Goal: Task Accomplishment & Management: Use online tool/utility

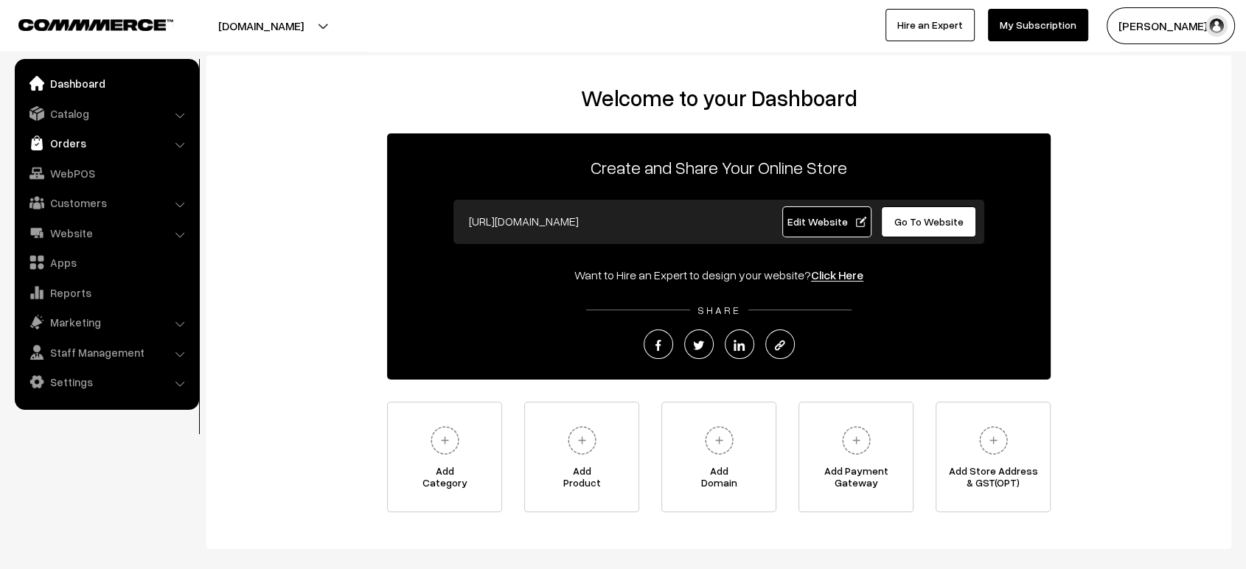
click at [69, 147] on link "Orders" at bounding box center [105, 143] width 175 height 27
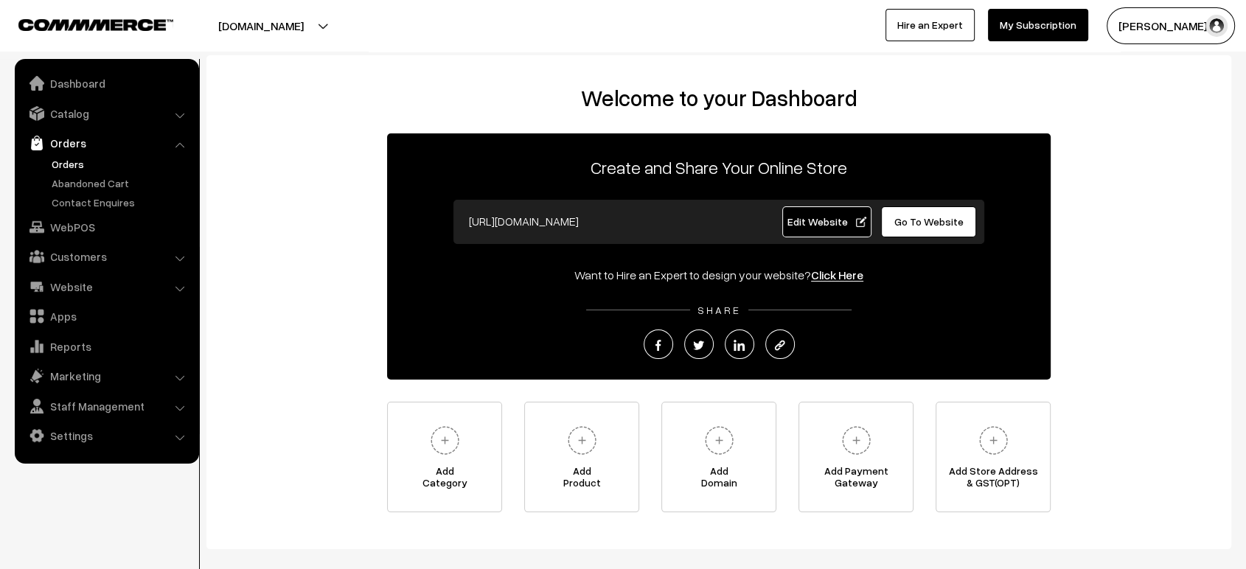
click at [72, 164] on link "Orders" at bounding box center [121, 163] width 146 height 15
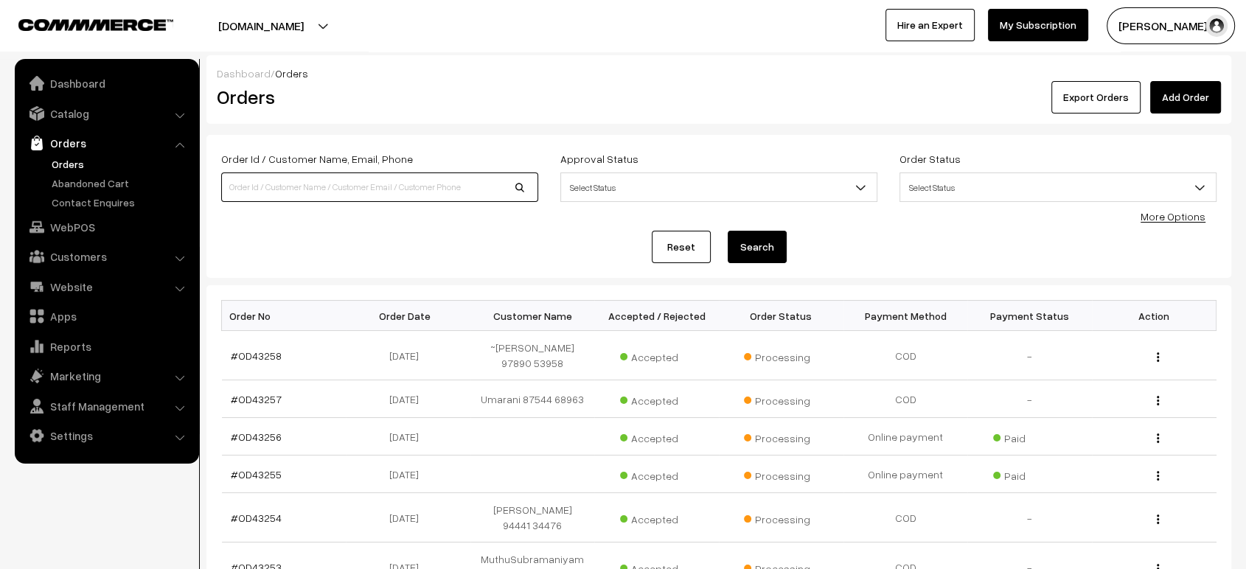
click at [317, 181] on input at bounding box center [379, 187] width 317 height 29
type input "9886426245"
click at [728, 231] on button "Search" at bounding box center [757, 247] width 59 height 32
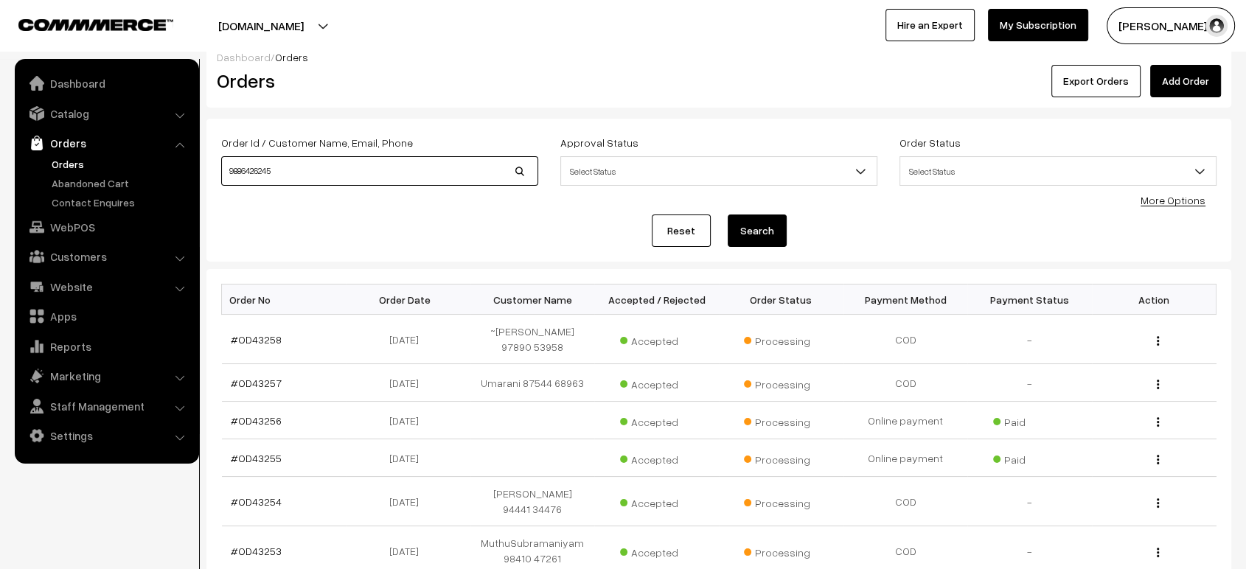
scroll to position [17, 0]
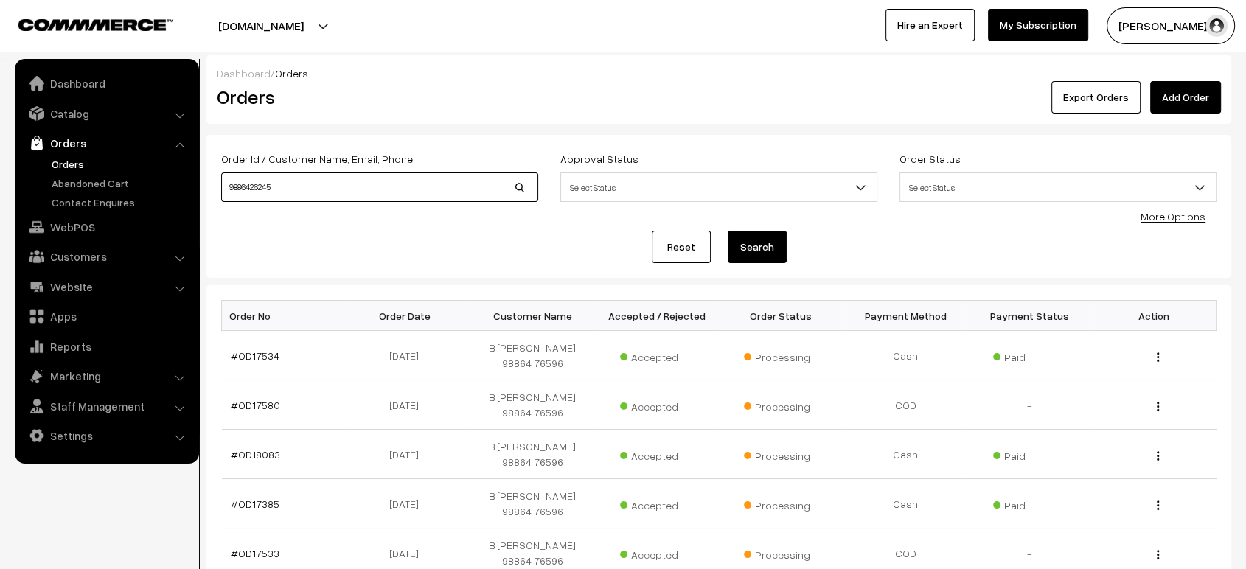
click at [351, 187] on input "9886426245" at bounding box center [379, 187] width 317 height 29
type input "9445002408"
click at [728, 231] on button "Search" at bounding box center [757, 247] width 59 height 32
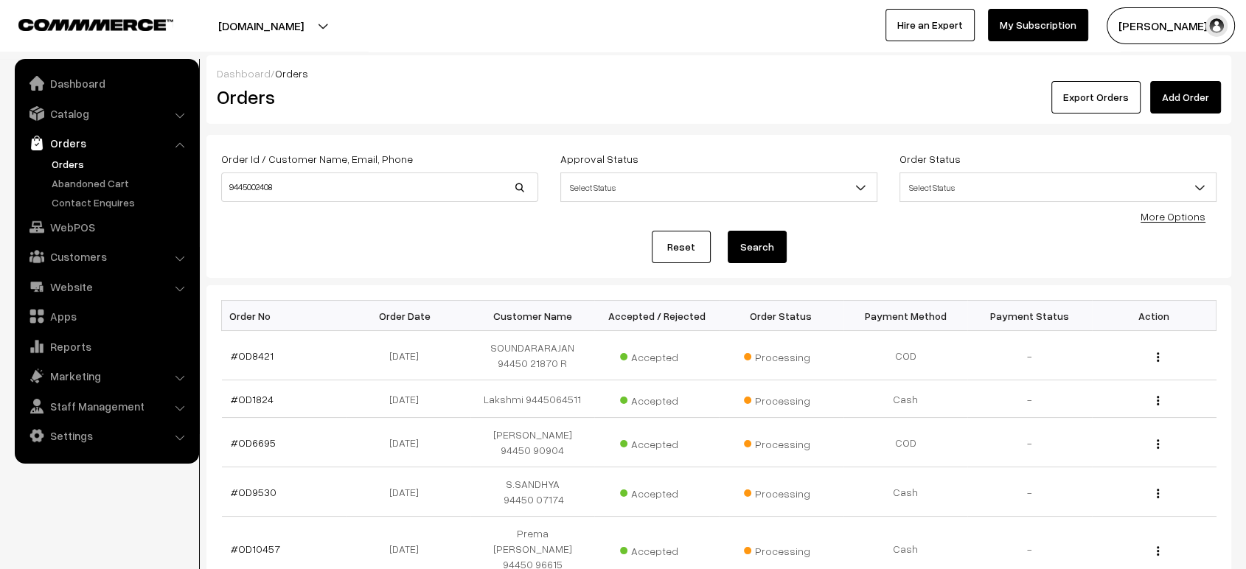
click at [385, 194] on input "9445002408" at bounding box center [379, 187] width 317 height 29
click at [728, 231] on button "Search" at bounding box center [757, 247] width 59 height 32
click at [442, 272] on div "Order Id / Customer Name, Email, Phone 9445002408 Approval Status Select Status…" at bounding box center [718, 206] width 1025 height 143
click at [88, 255] on link "Customers" at bounding box center [105, 256] width 175 height 27
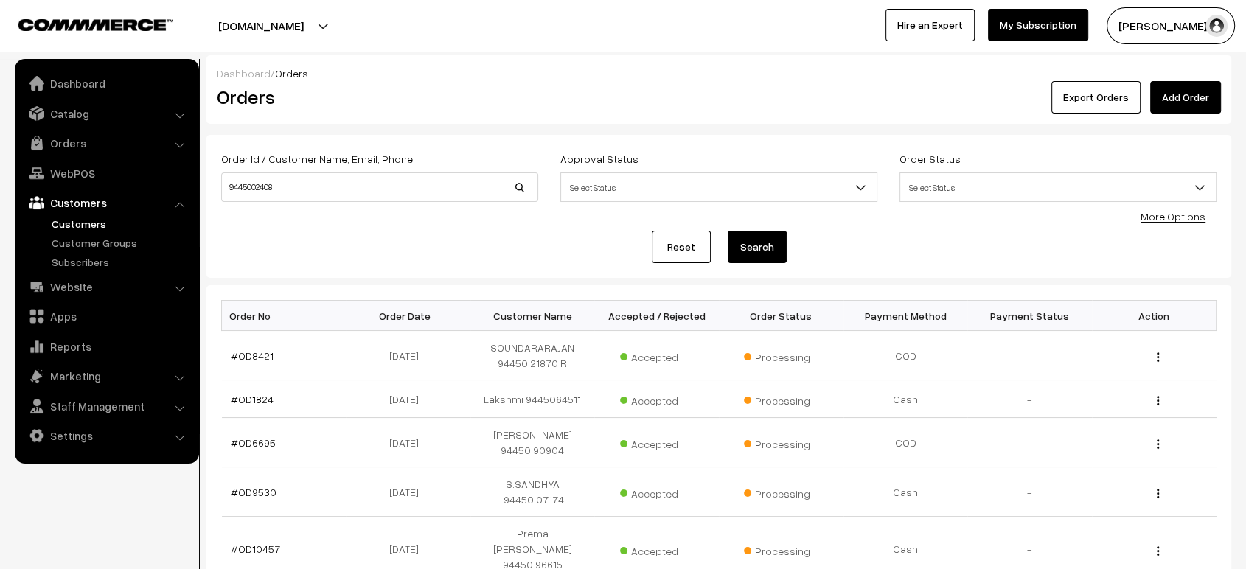
click at [89, 227] on link "Customers" at bounding box center [121, 223] width 146 height 15
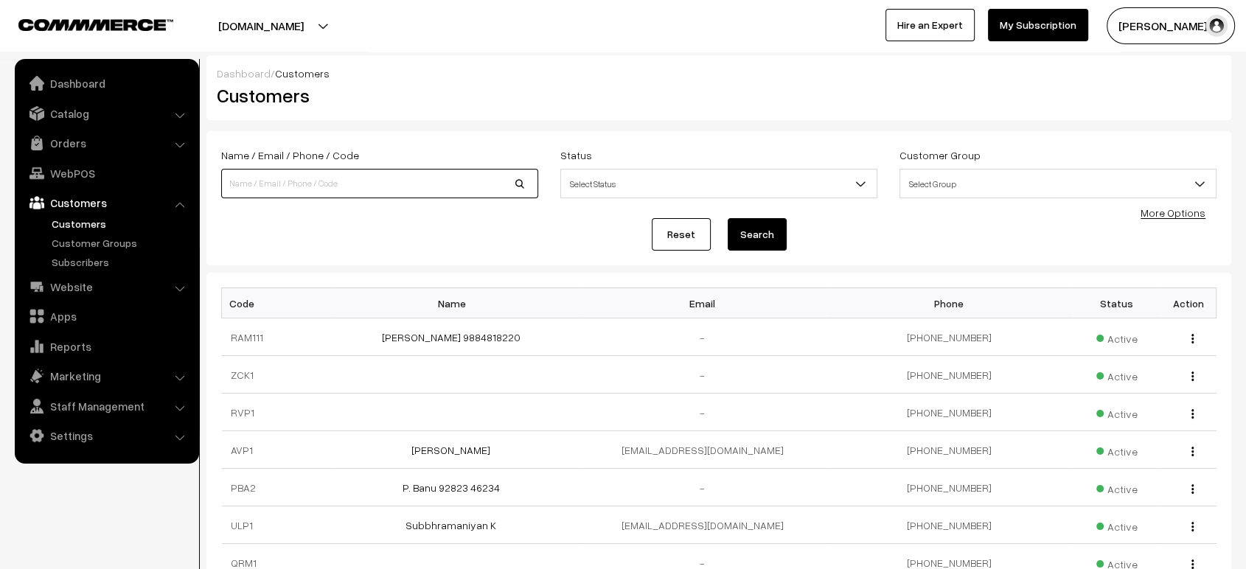
paste input "9445002408"
click at [335, 178] on input at bounding box center [379, 183] width 317 height 29
type input "9445002408"
click at [728, 218] on button "Search" at bounding box center [757, 234] width 59 height 32
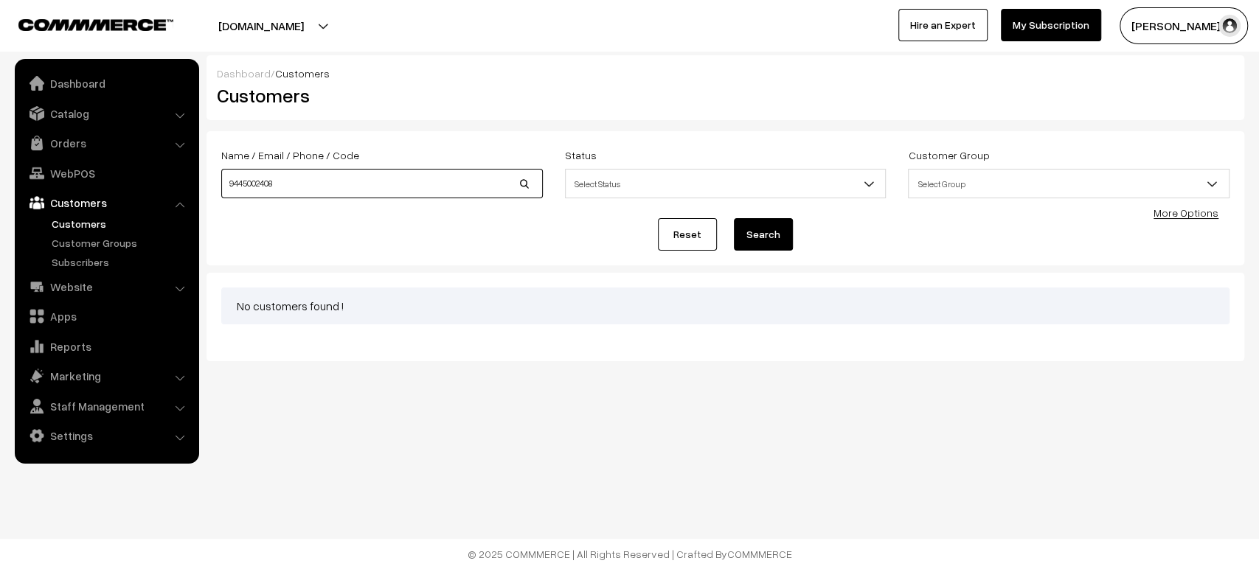
click at [369, 193] on input "9445002408" at bounding box center [381, 183] width 321 height 29
type input "9"
click at [68, 141] on link "Orders" at bounding box center [105, 143] width 175 height 27
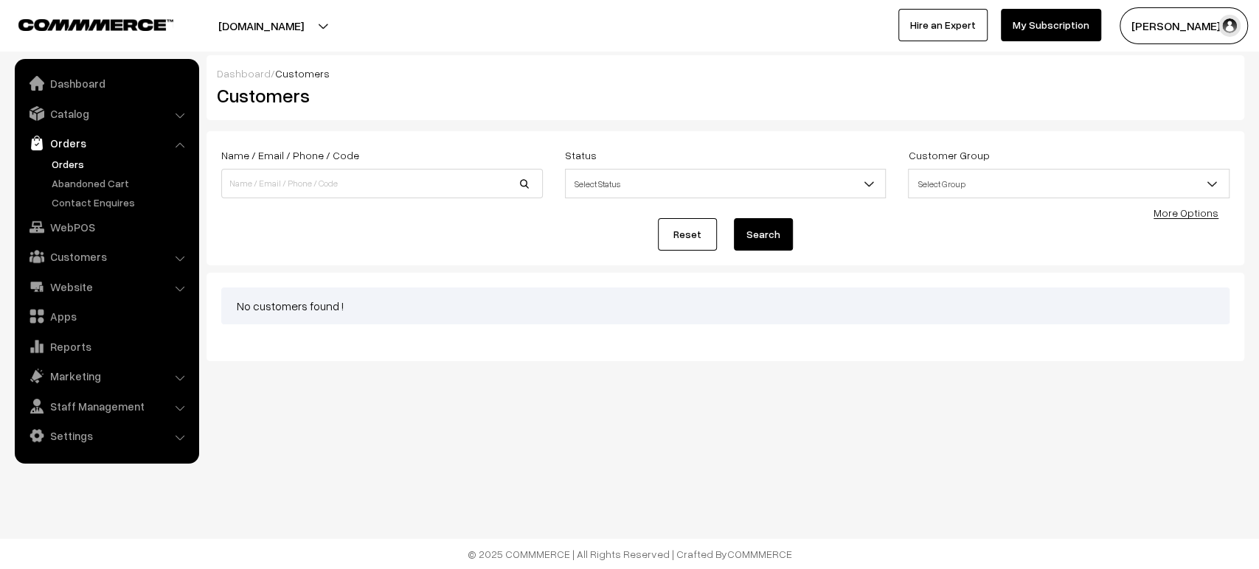
click at [92, 163] on link "Orders" at bounding box center [121, 163] width 146 height 15
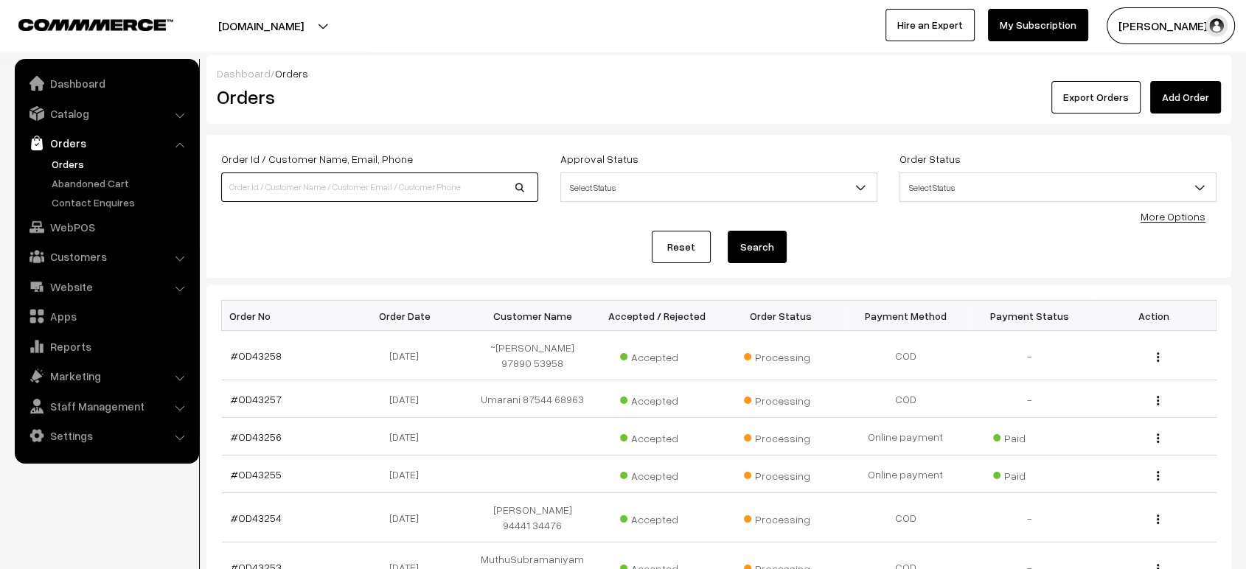
drag, startPoint x: 0, startPoint y: 0, endPoint x: 368, endPoint y: 184, distance: 411.2
click at [368, 184] on input at bounding box center [379, 187] width 317 height 29
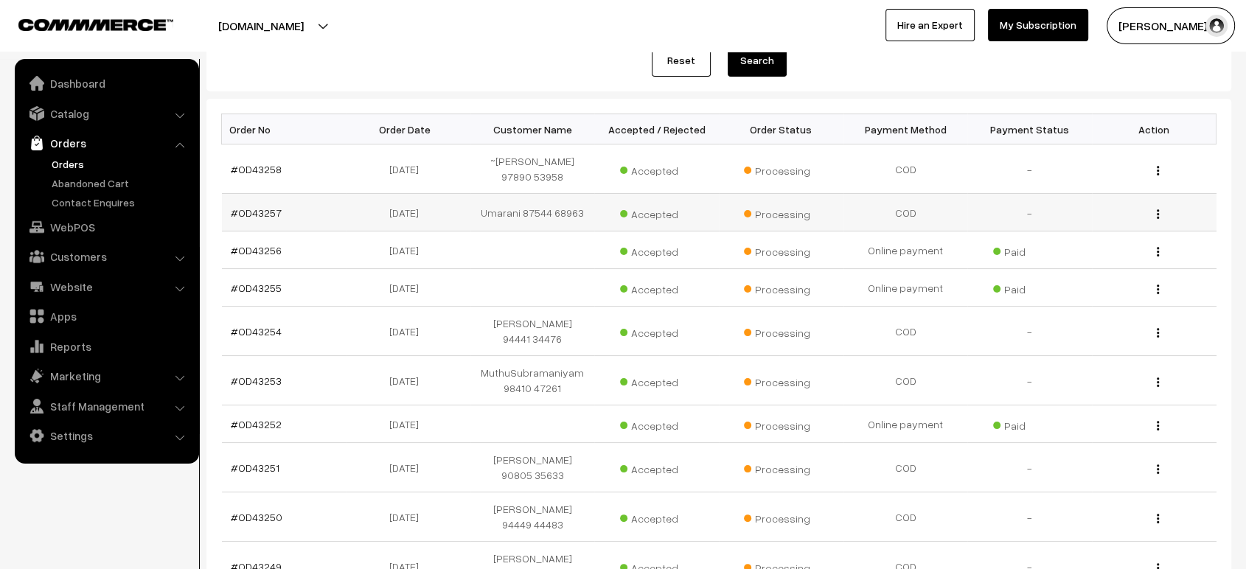
scroll to position [187, 0]
drag, startPoint x: 566, startPoint y: 337, endPoint x: 495, endPoint y: 335, distance: 70.1
click at [495, 335] on td "[PERSON_NAME] 94441 34476" at bounding box center [532, 330] width 125 height 49
copy td "94441 34476"
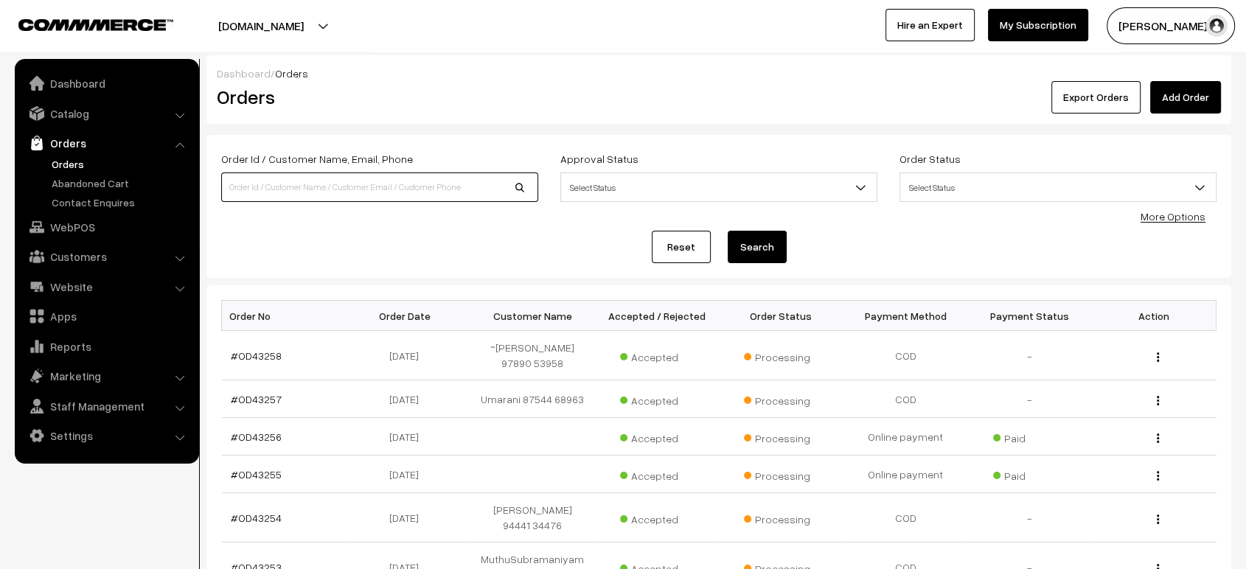
paste input "94441 34476"
click at [304, 192] on input "94441 34476" at bounding box center [379, 187] width 317 height 29
type input "94441 34476"
click at [728, 231] on button "Search" at bounding box center [757, 247] width 59 height 32
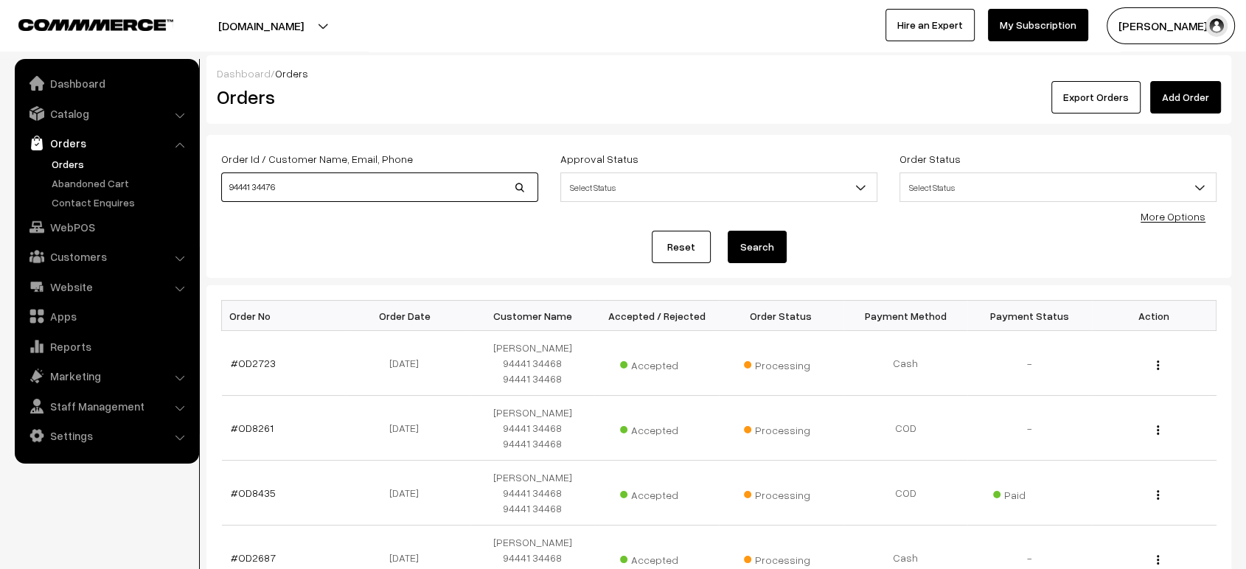
click at [345, 181] on input "94441 34476" at bounding box center [379, 187] width 317 height 29
type input "9"
paste input "94441 34476"
type input "9444134476"
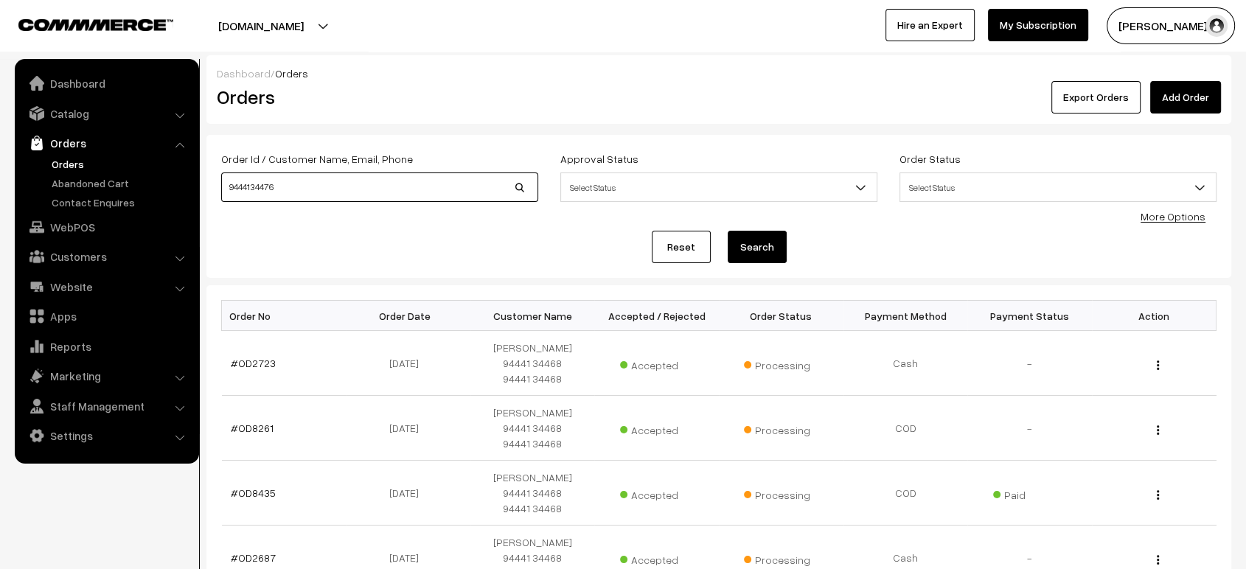
click at [359, 193] on input "9444134476" at bounding box center [379, 187] width 317 height 29
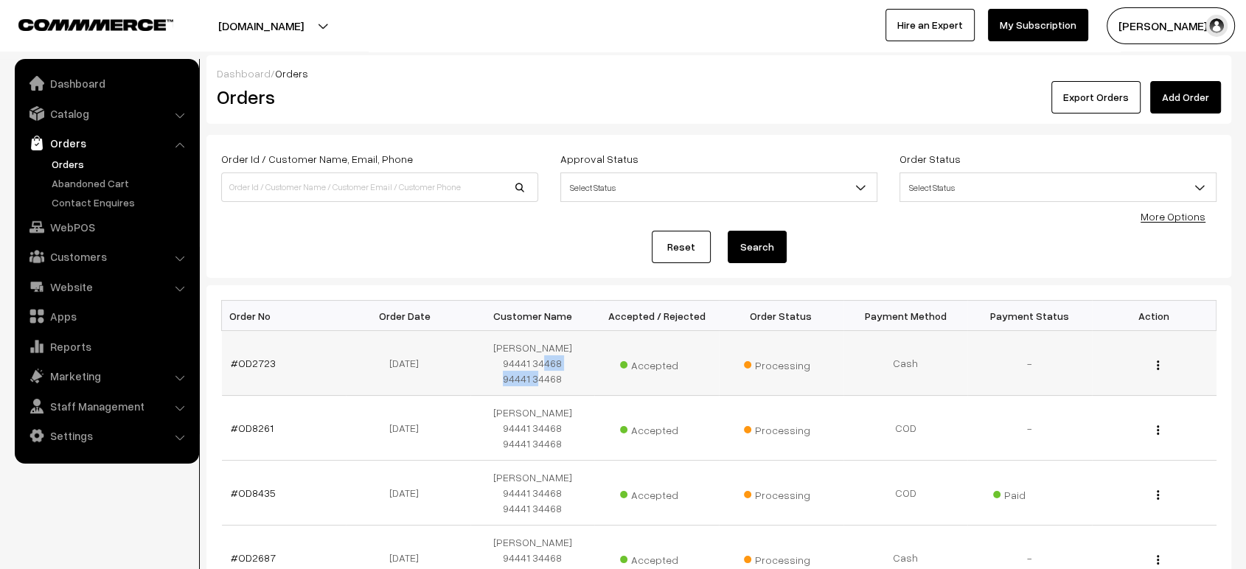
drag, startPoint x: 562, startPoint y: 364, endPoint x: 505, endPoint y: 365, distance: 56.8
click at [505, 365] on td "Saiprasad 94441 34468 94441 34468" at bounding box center [532, 363] width 125 height 65
click at [63, 159] on link "Orders" at bounding box center [121, 163] width 146 height 15
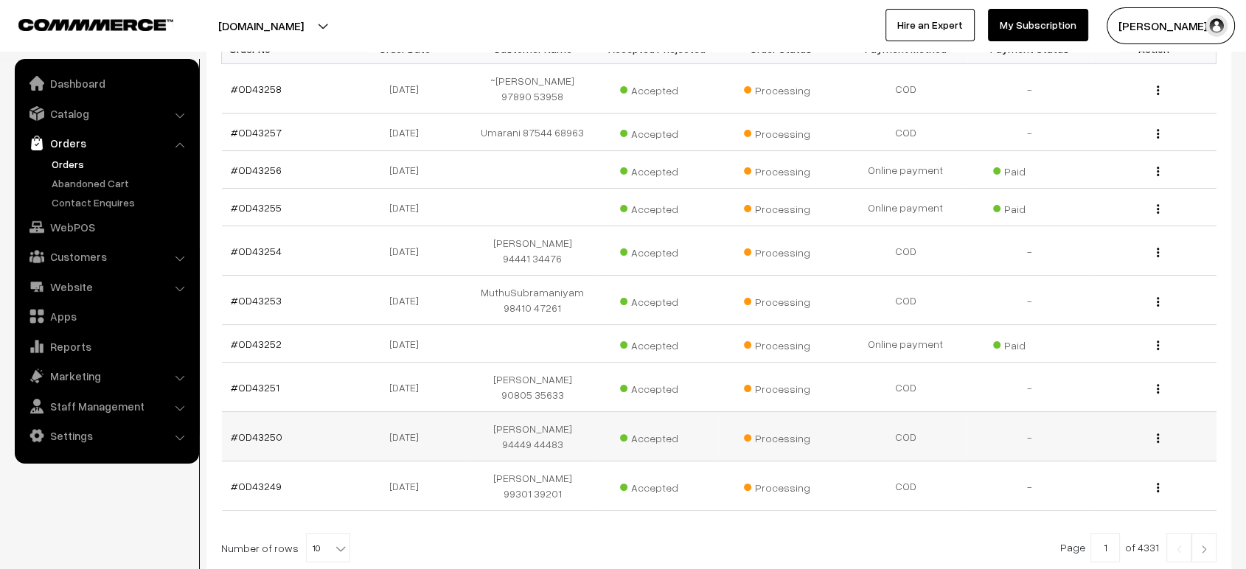
scroll to position [266, 0]
click at [260, 341] on link "#OD43252" at bounding box center [256, 344] width 51 height 13
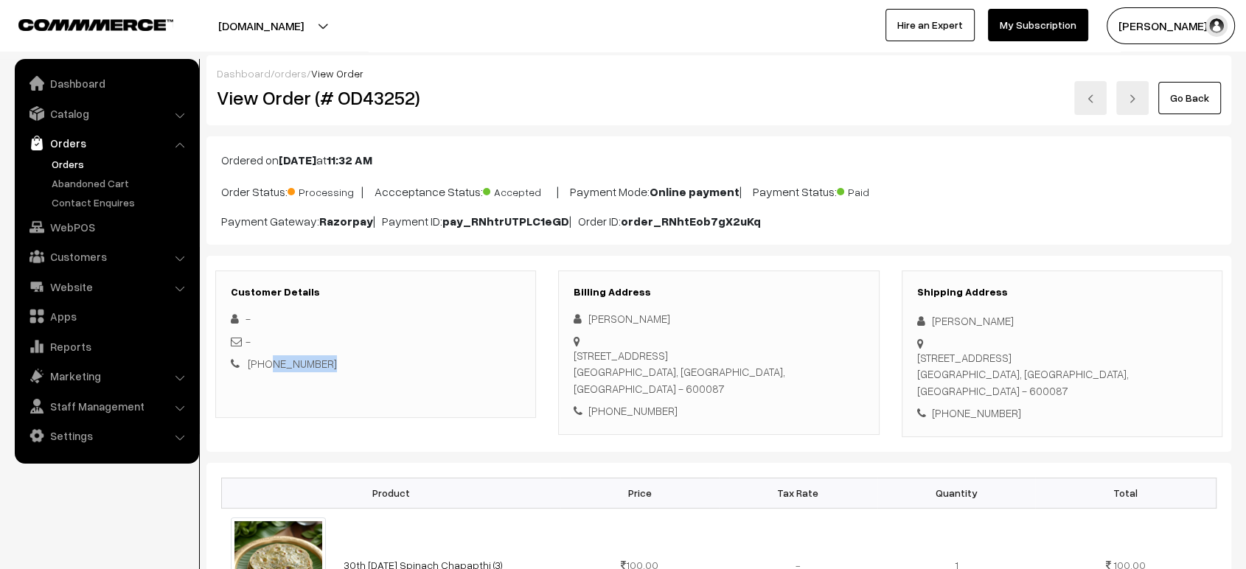
drag, startPoint x: 344, startPoint y: 365, endPoint x: 265, endPoint y: 370, distance: 79.1
click at [265, 370] on div "[PHONE_NUMBER]" at bounding box center [376, 363] width 290 height 17
copy link "9940667677"
click at [287, 67] on link "orders" at bounding box center [290, 73] width 32 height 13
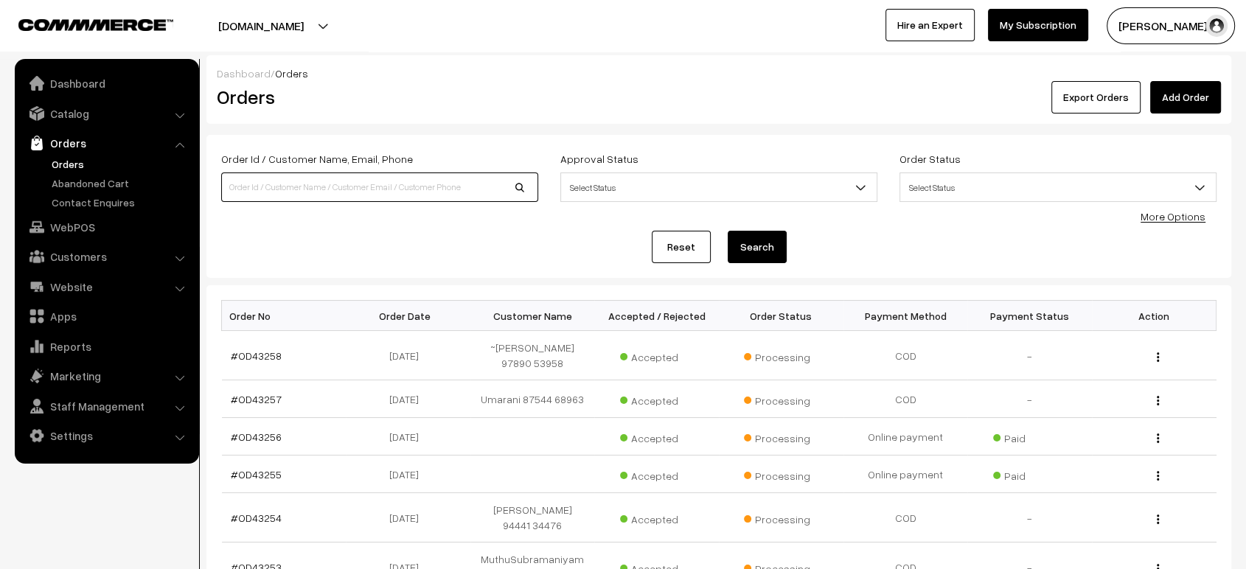
paste input "9940667677"
click at [339, 179] on input "9940667677" at bounding box center [379, 187] width 317 height 29
type input "9940667677"
click at [728, 231] on button "Search" at bounding box center [757, 247] width 59 height 32
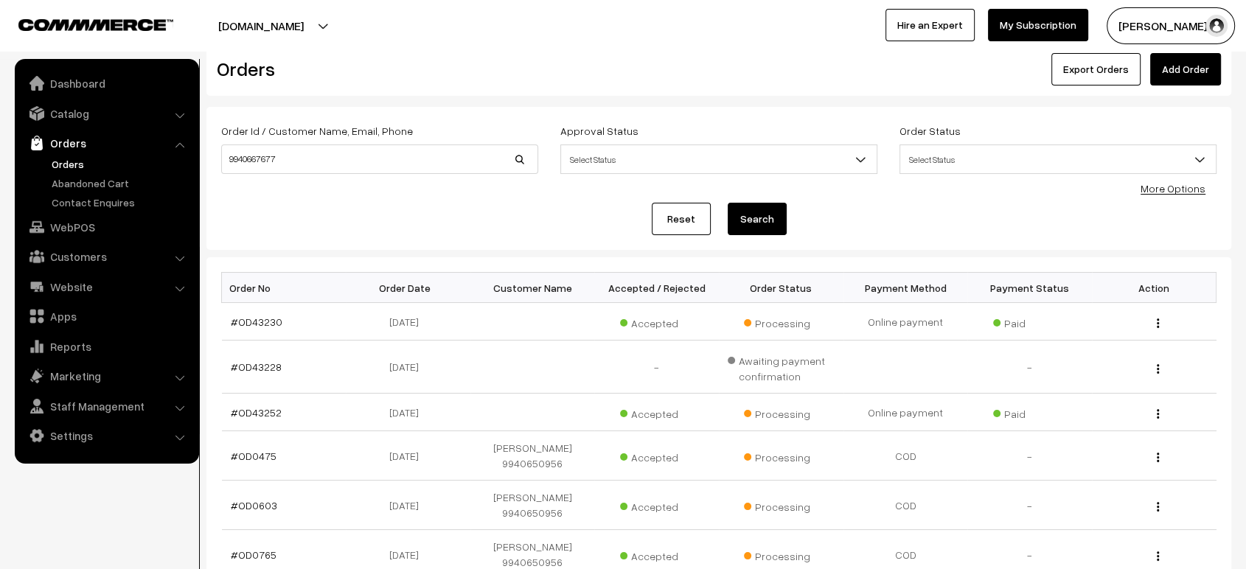
scroll to position [29, 0]
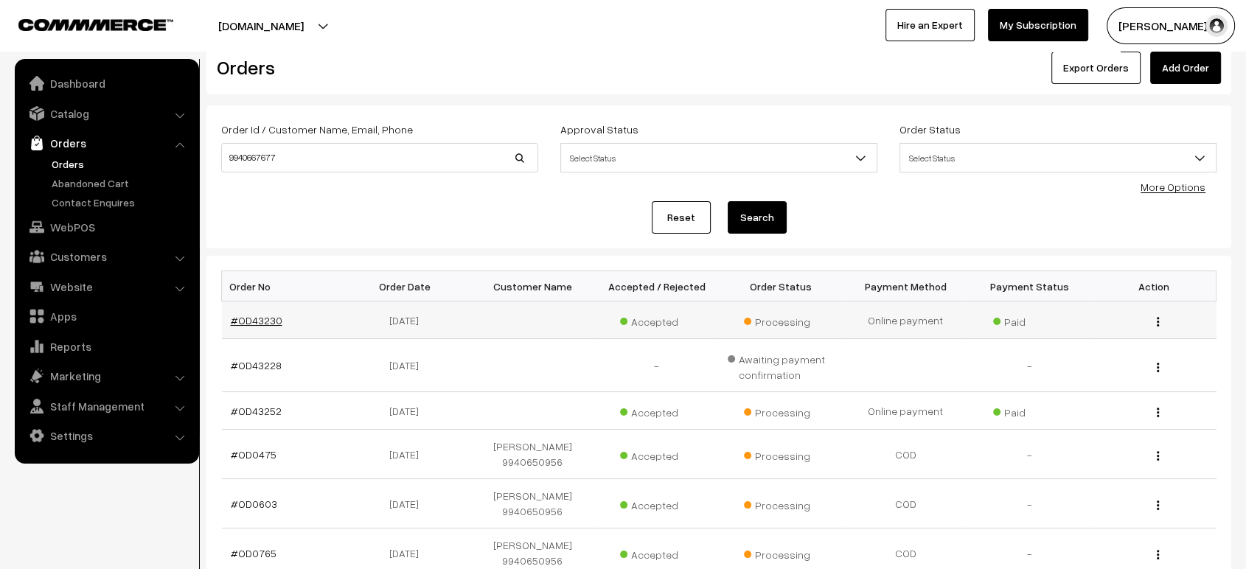
click at [244, 321] on link "#OD43230" at bounding box center [257, 320] width 52 height 13
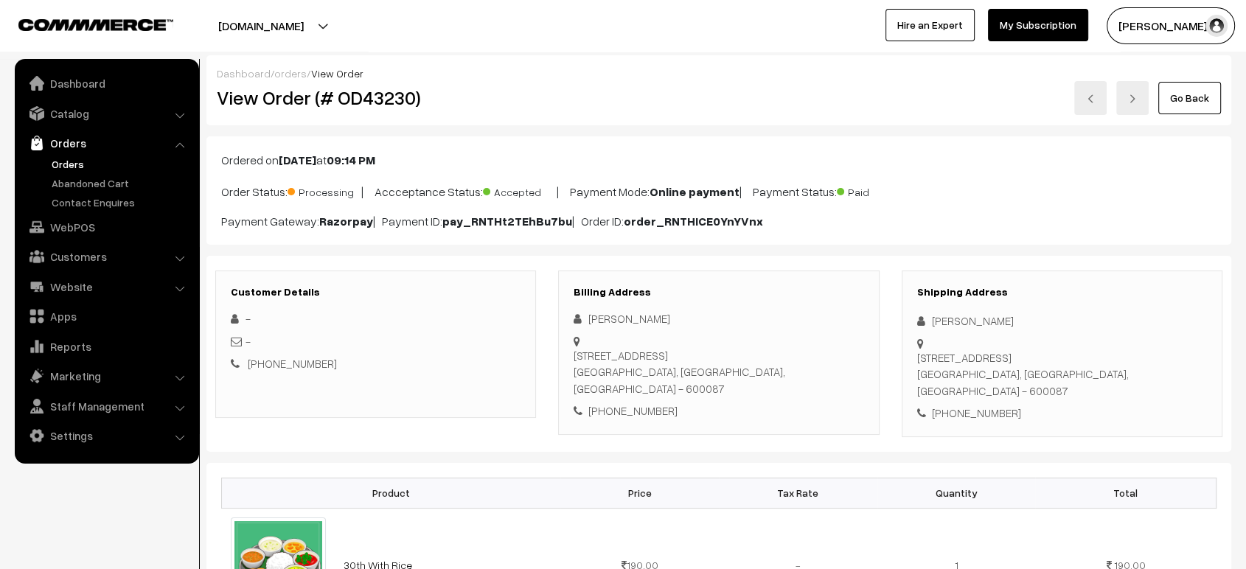
click at [275, 69] on link "orders" at bounding box center [290, 73] width 32 height 13
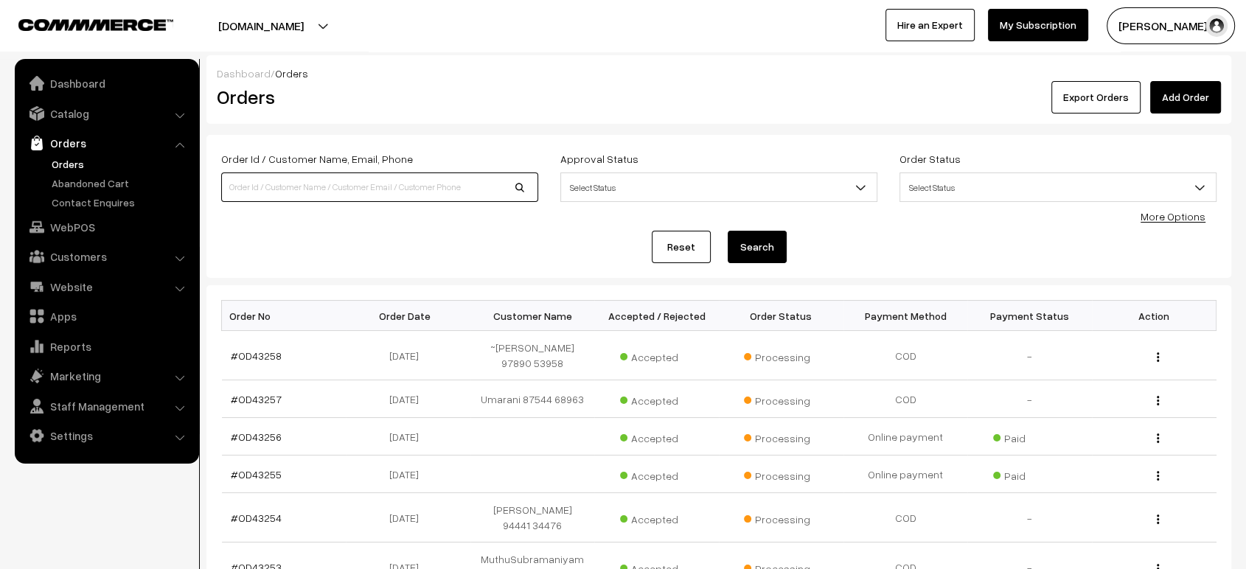
click at [384, 178] on input at bounding box center [379, 187] width 317 height 29
click at [339, 184] on input at bounding box center [379, 187] width 317 height 29
click at [253, 435] on link "#OD43256" at bounding box center [256, 437] width 51 height 13
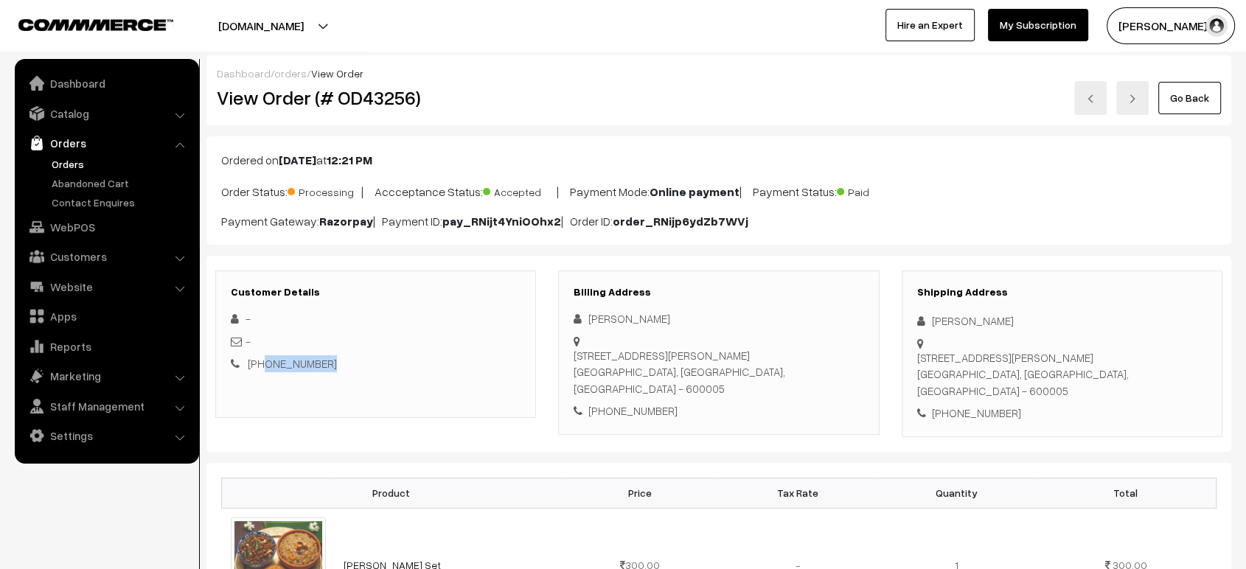
drag, startPoint x: 327, startPoint y: 362, endPoint x: 264, endPoint y: 368, distance: 63.0
click at [264, 368] on div "+91 9360465502" at bounding box center [376, 363] width 290 height 17
copy link "9360465502"
click at [276, 72] on link "orders" at bounding box center [290, 73] width 32 height 13
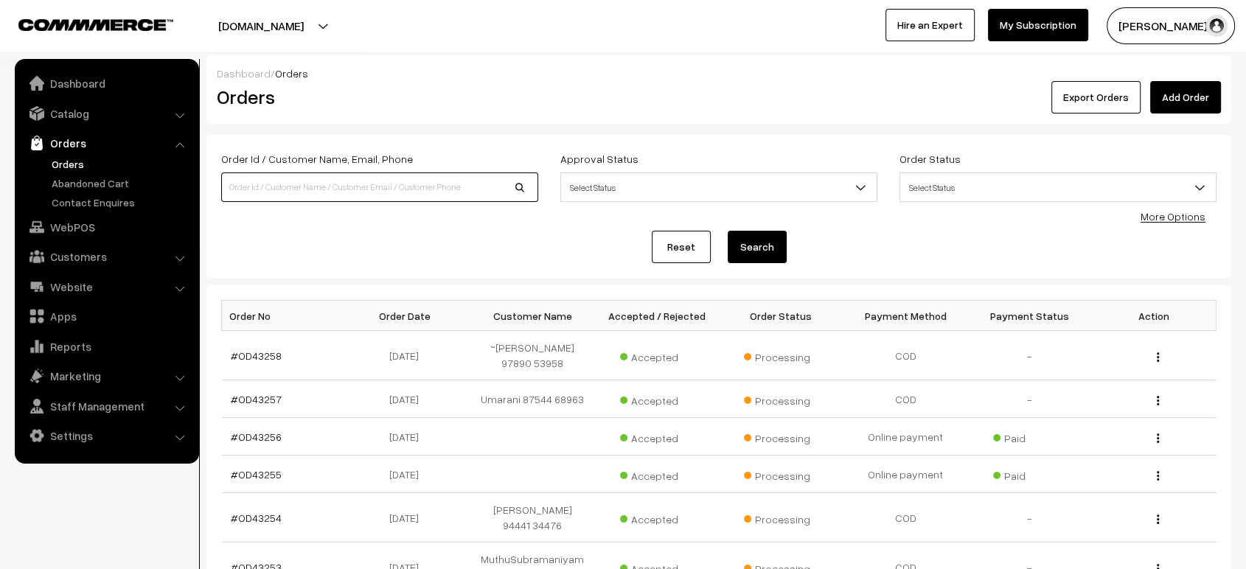
click at [344, 184] on input at bounding box center [379, 187] width 317 height 29
paste input "9360465502"
type input "9360465502"
click at [728, 231] on button "Search" at bounding box center [757, 247] width 59 height 32
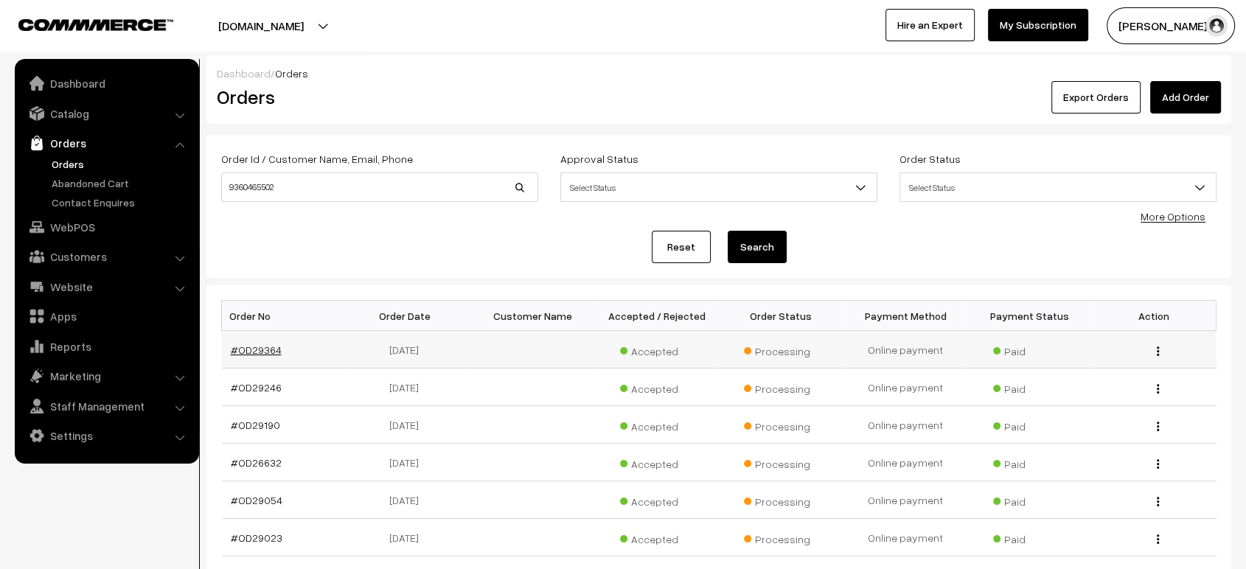
click at [256, 348] on link "#OD29364" at bounding box center [256, 350] width 51 height 13
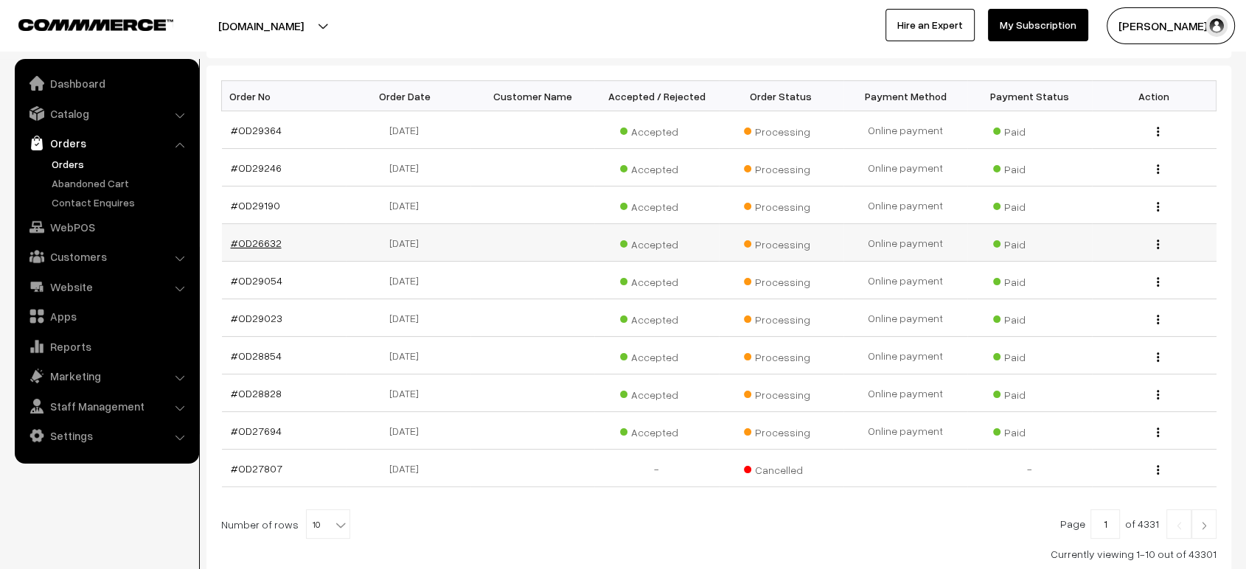
scroll to position [221, 0]
click at [254, 386] on link "#OD28828" at bounding box center [256, 392] width 51 height 13
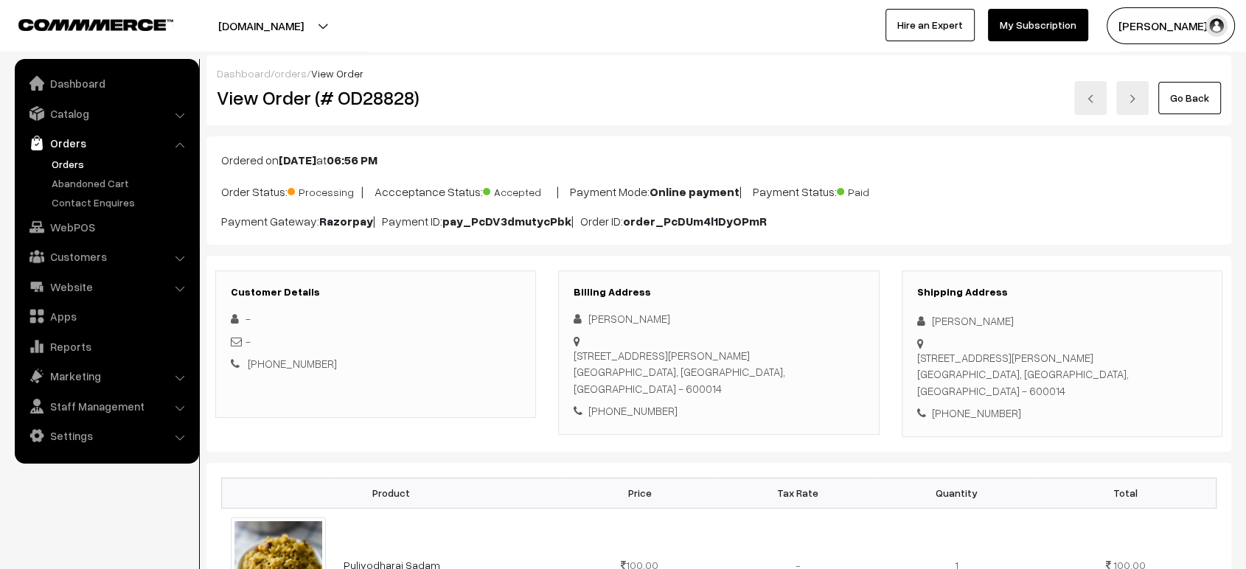
click at [285, 74] on link "orders" at bounding box center [290, 73] width 32 height 13
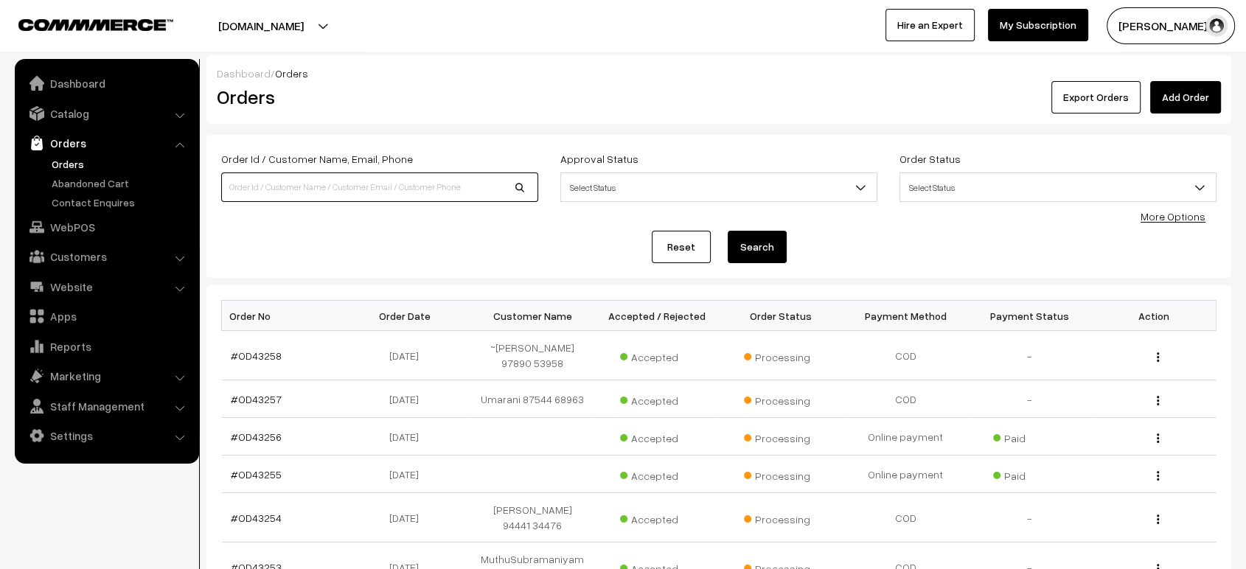
click at [400, 186] on input at bounding box center [379, 187] width 317 height 29
type input "9886426245"
click at [743, 233] on button "Search" at bounding box center [757, 247] width 59 height 32
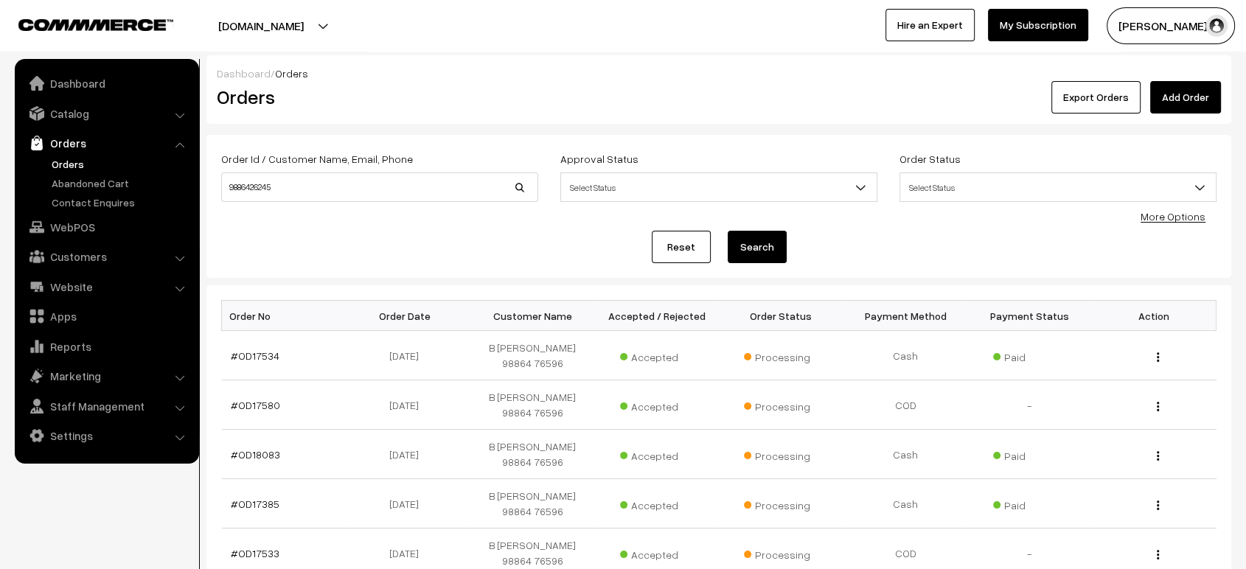
click at [341, 204] on div "Order Id / Customer Name, Email, Phone 9886426245" at bounding box center [379, 180] width 339 height 61
click at [339, 188] on input "9886426245" at bounding box center [379, 187] width 317 height 29
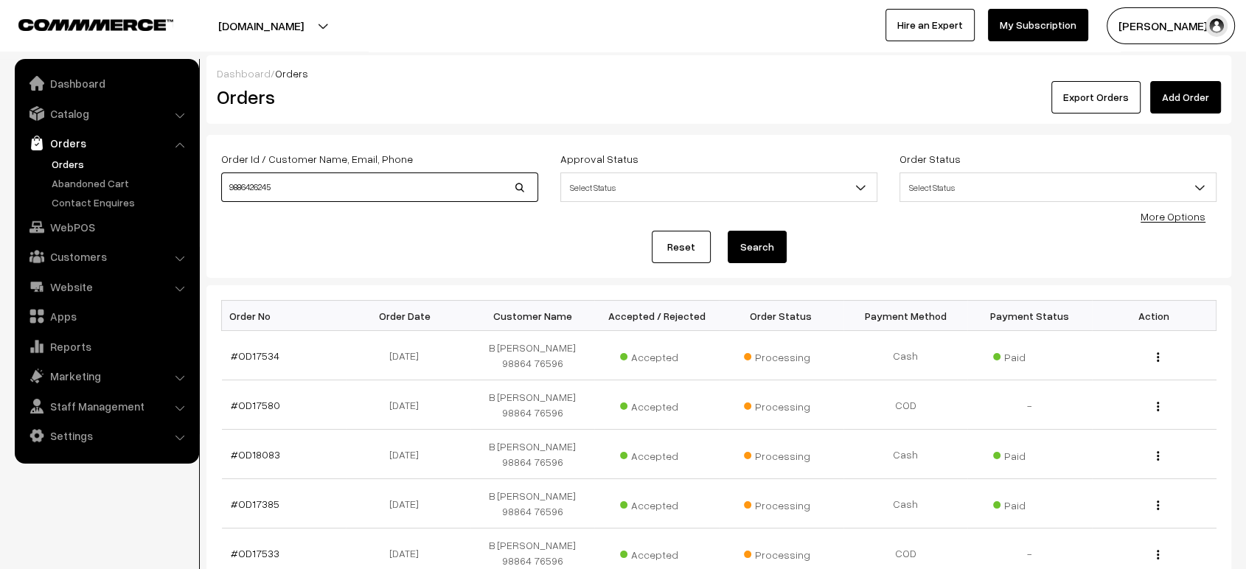
click at [339, 188] on input "9886426245" at bounding box center [379, 187] width 317 height 29
type input "[PERSON_NAME]"
click at [728, 231] on button "Search" at bounding box center [757, 247] width 59 height 32
click at [393, 181] on input "[PERSON_NAME]" at bounding box center [379, 187] width 317 height 29
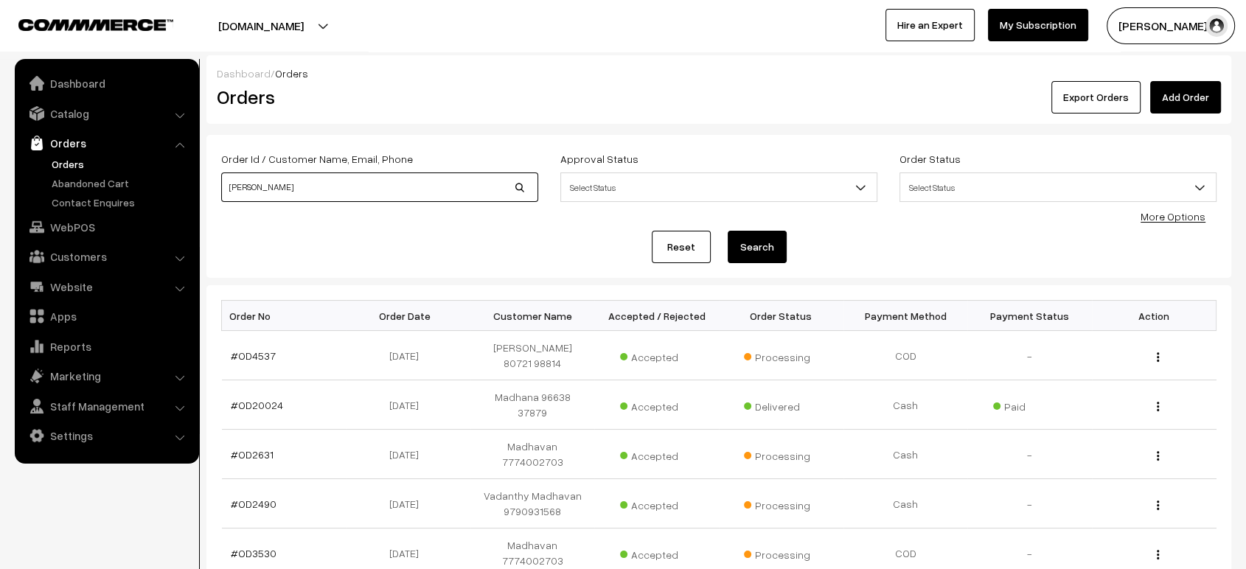
click at [393, 181] on input "[PERSON_NAME]" at bounding box center [379, 187] width 317 height 29
type input "8073158259"
click at [728, 231] on button "Search" at bounding box center [757, 247] width 59 height 32
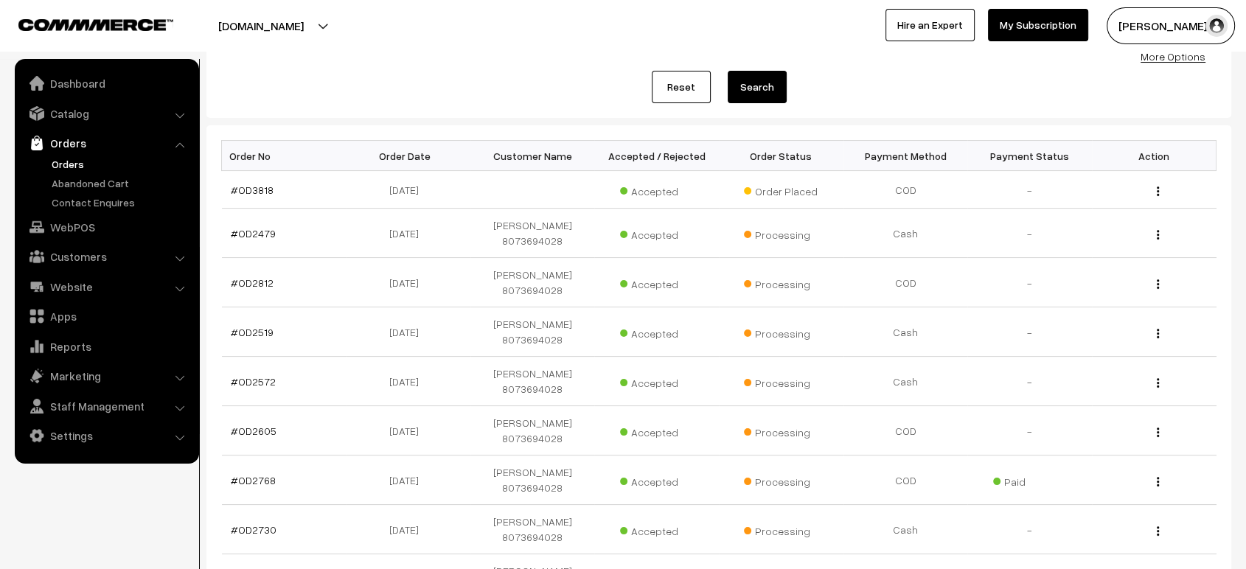
scroll to position [159, 0]
click at [251, 327] on link "#OD2519" at bounding box center [252, 333] width 43 height 13
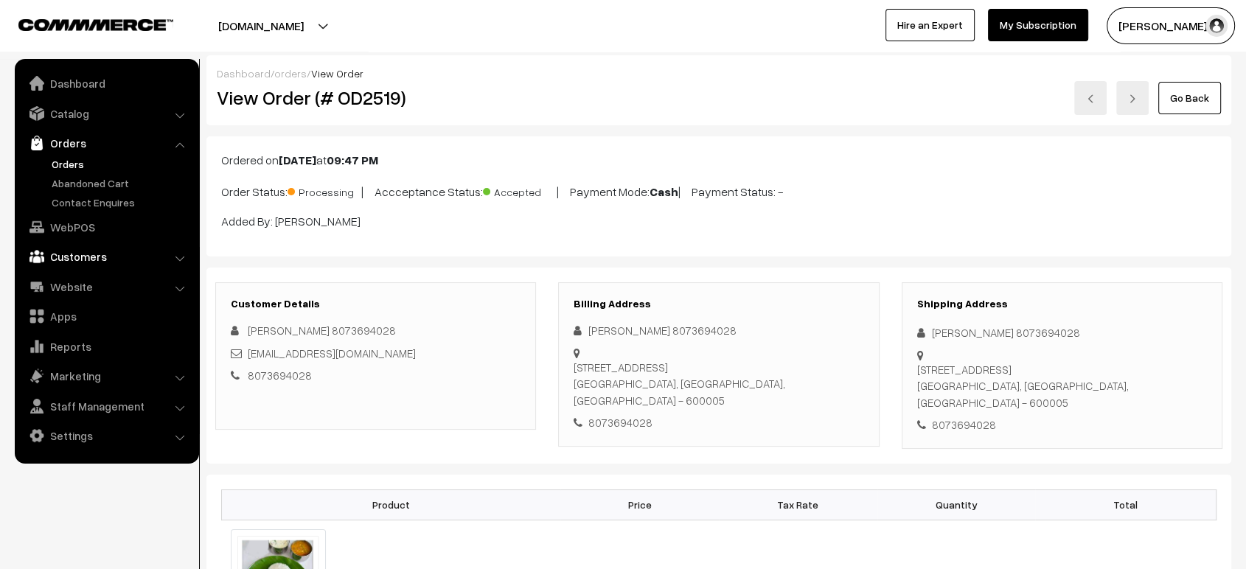
click at [72, 264] on link "Customers" at bounding box center [105, 256] width 175 height 27
click at [71, 215] on link "Customers" at bounding box center [105, 202] width 175 height 27
click at [71, 222] on link "Customers" at bounding box center [121, 223] width 146 height 15
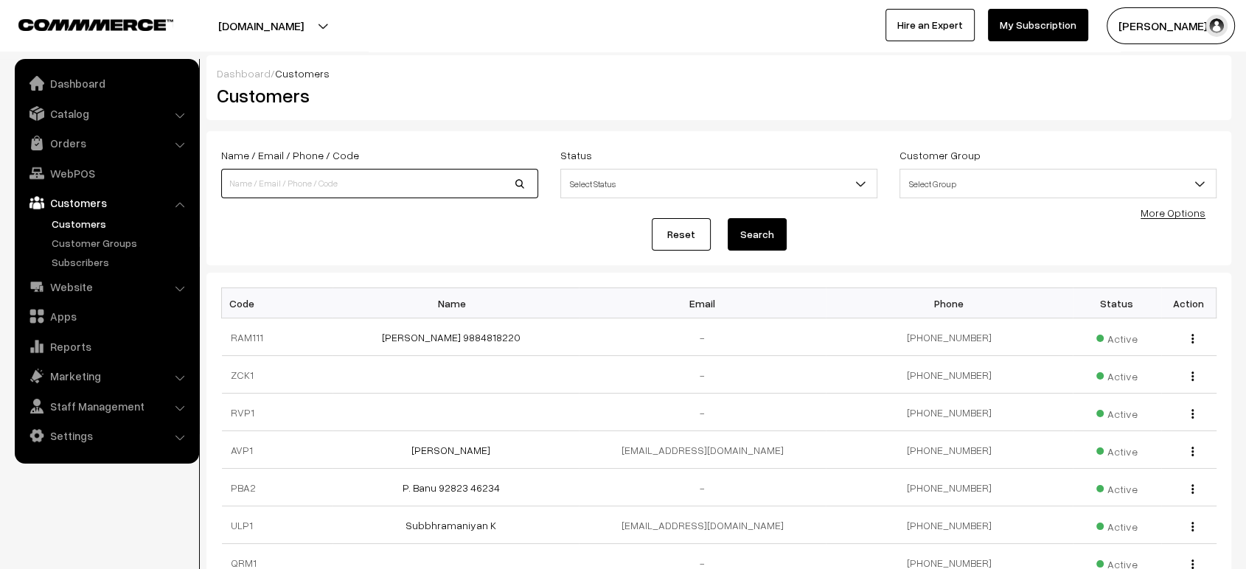
click at [357, 181] on input at bounding box center [379, 183] width 317 height 29
type input "8073158259"
click at [728, 218] on button "Search" at bounding box center [757, 234] width 59 height 32
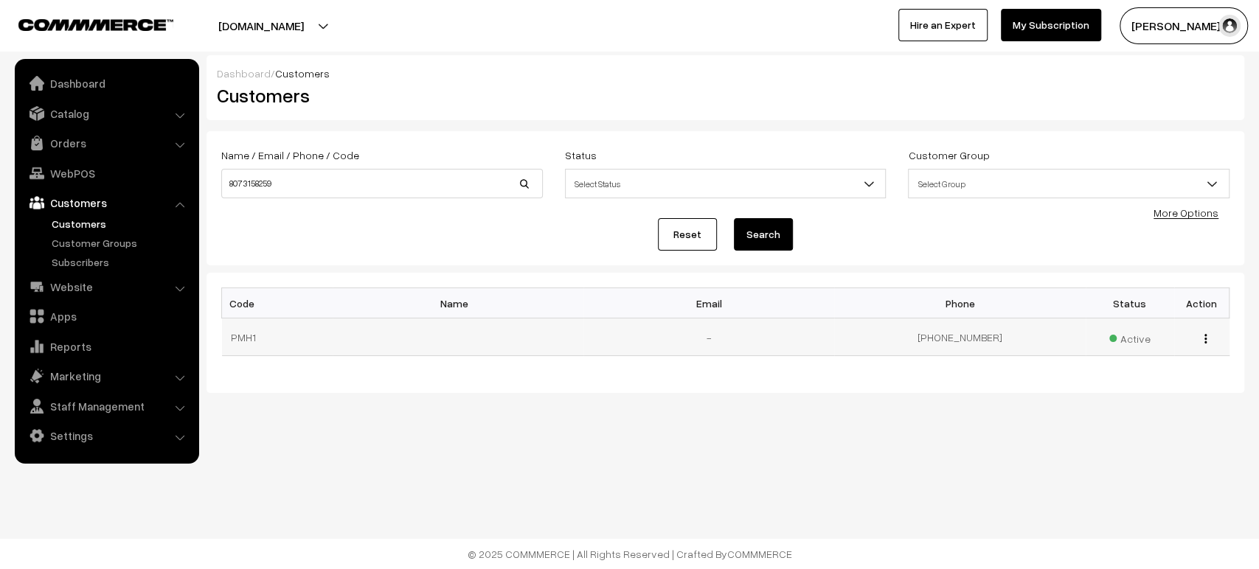
click at [242, 338] on td "PMH1" at bounding box center [277, 338] width 111 height 38
click at [967, 339] on td "[PHONE_NUMBER]" at bounding box center [959, 338] width 251 height 38
click at [1204, 336] on img "button" at bounding box center [1205, 339] width 2 height 10
click at [1116, 370] on link "view" at bounding box center [1139, 360] width 125 height 32
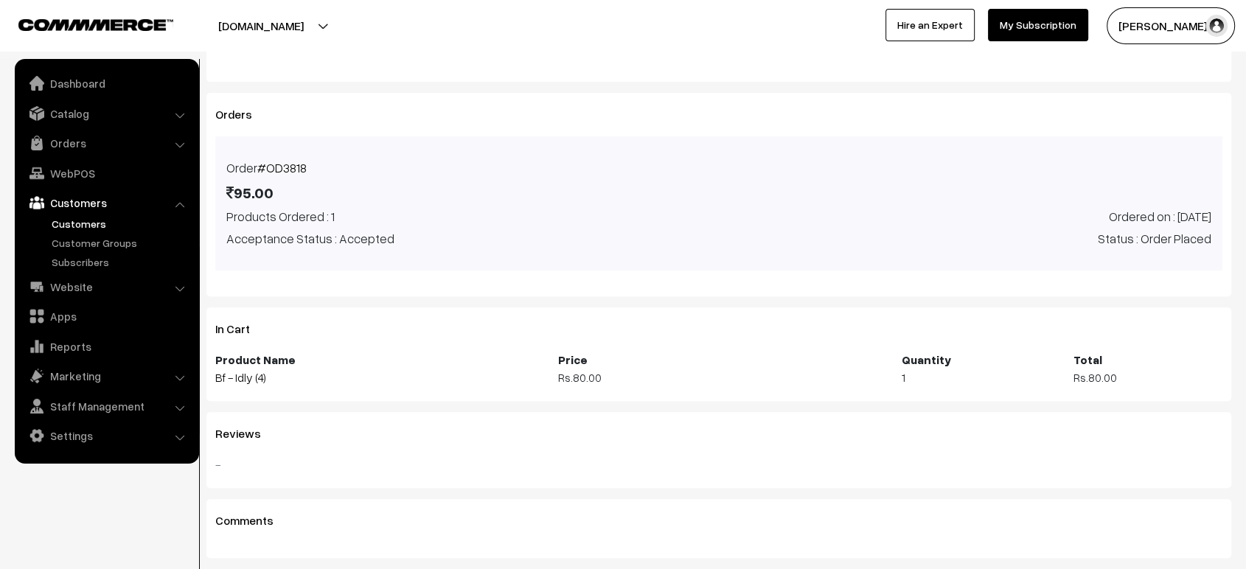
scroll to position [547, 0]
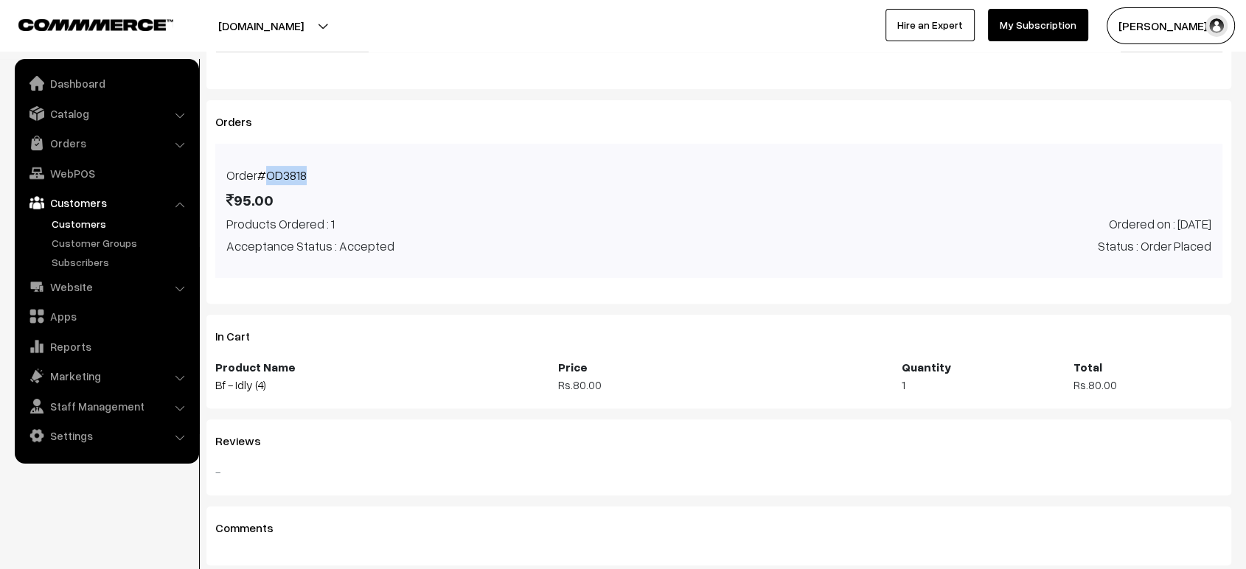
drag, startPoint x: 308, startPoint y: 178, endPoint x: 270, endPoint y: 178, distance: 38.3
click at [270, 178] on div "Order #OD3818 95.00" at bounding box center [341, 190] width 252 height 49
copy link "OD3818"
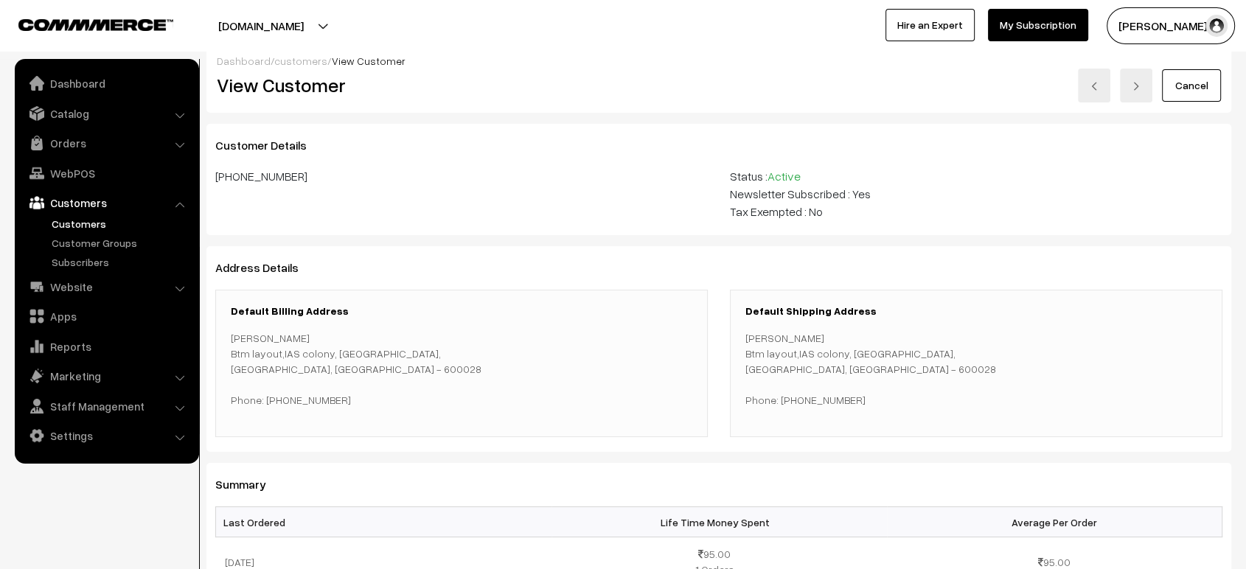
scroll to position [0, 0]
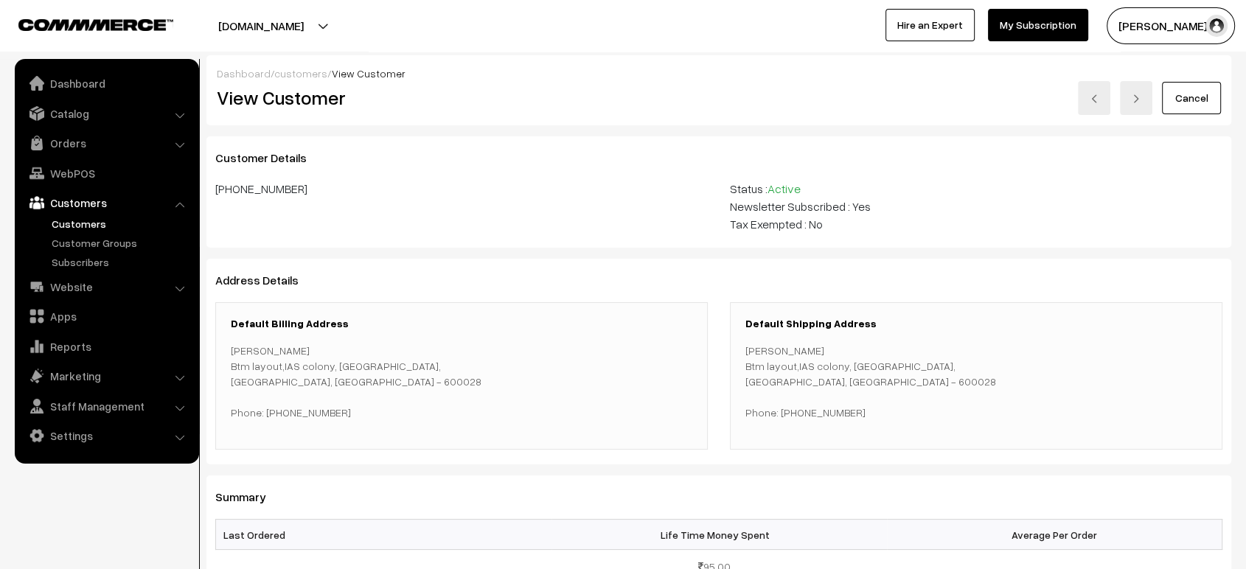
click at [301, 84] on div "View Customer" at bounding box center [462, 98] width 513 height 34
click at [299, 81] on div "View Customer" at bounding box center [462, 98] width 513 height 34
click at [299, 77] on link "customers" at bounding box center [300, 73] width 53 height 13
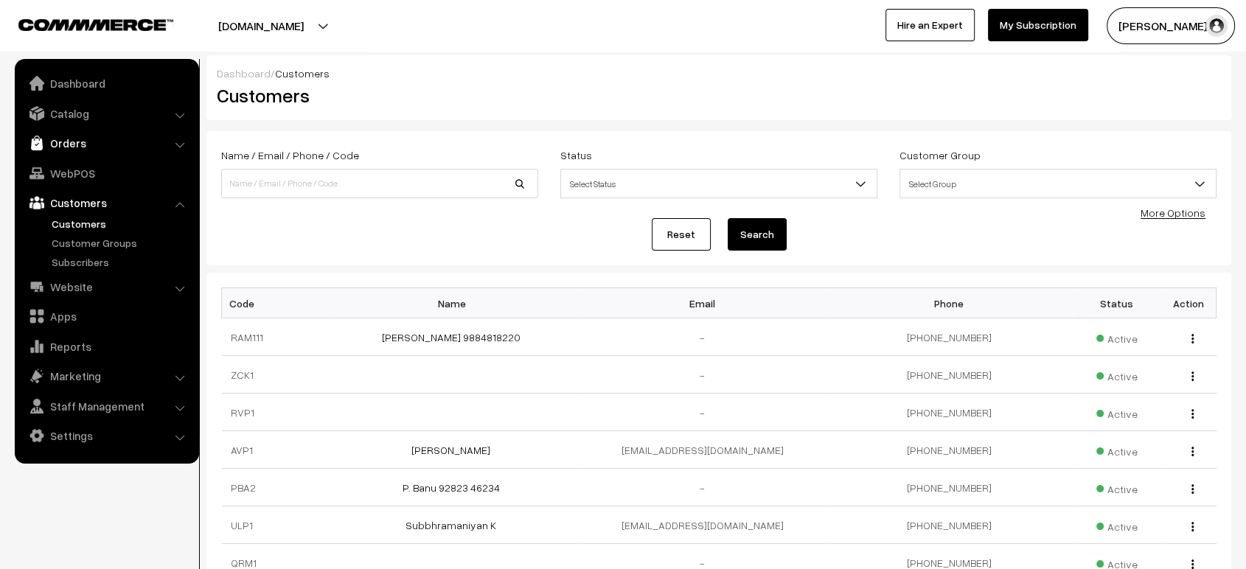
click at [78, 138] on link "Orders" at bounding box center [105, 143] width 175 height 27
click at [77, 160] on link "Orders" at bounding box center [121, 163] width 146 height 15
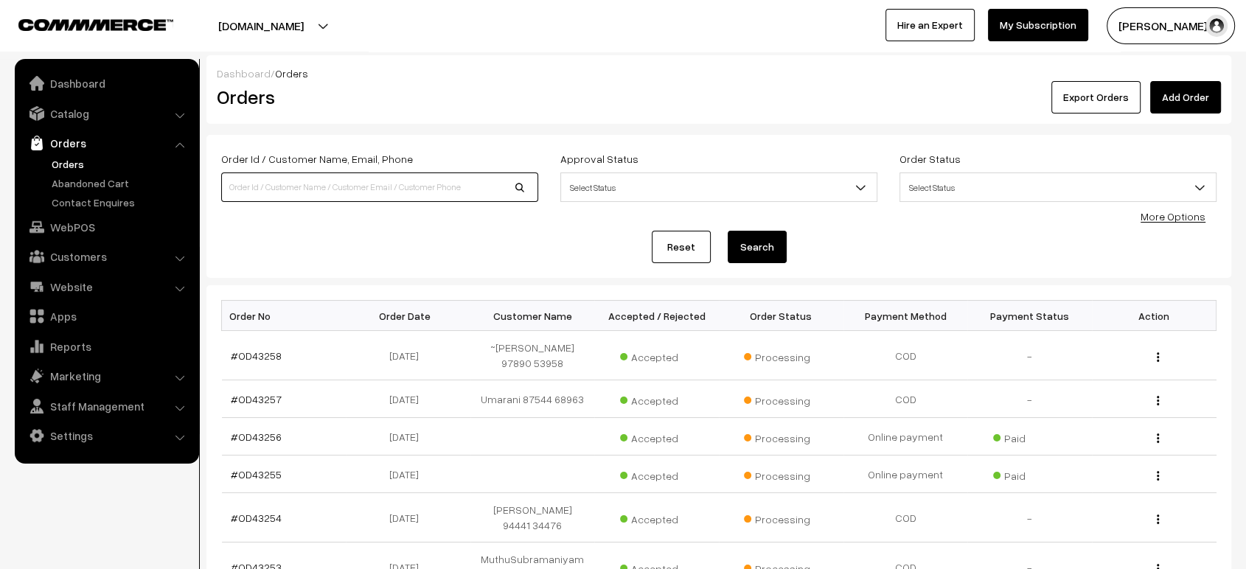
paste input "OD3818"
click at [368, 182] on input "OD3818" at bounding box center [379, 187] width 317 height 29
type input "OD3818"
click at [728, 231] on button "Search" at bounding box center [757, 247] width 59 height 32
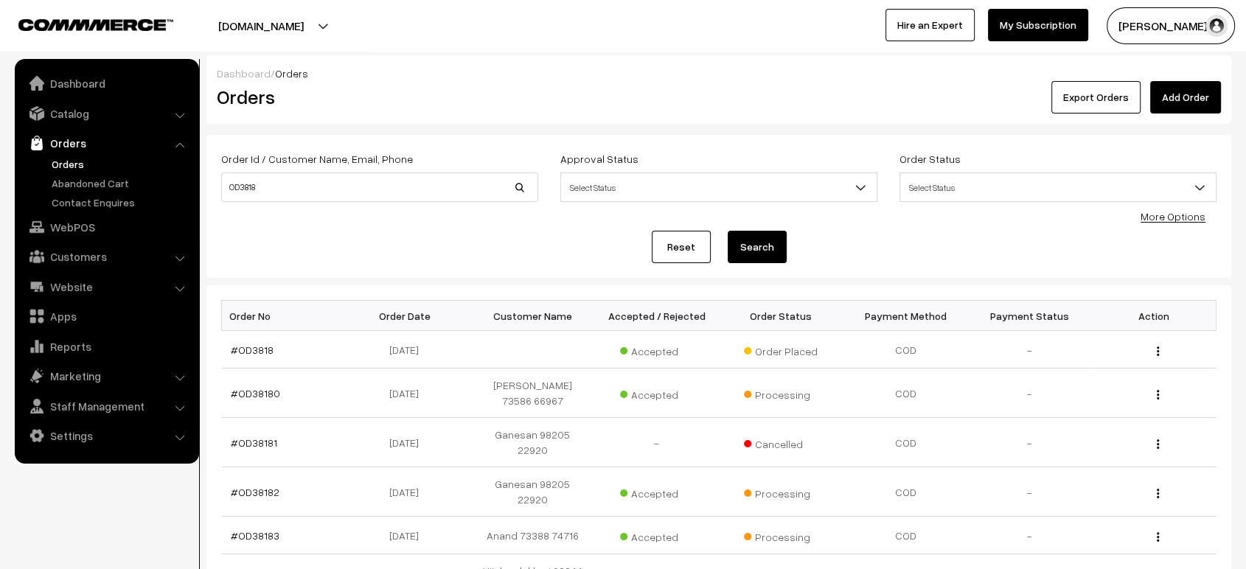
click at [754, 246] on button "Search" at bounding box center [757, 247] width 59 height 32
click at [248, 348] on link "#OD3818" at bounding box center [252, 350] width 43 height 13
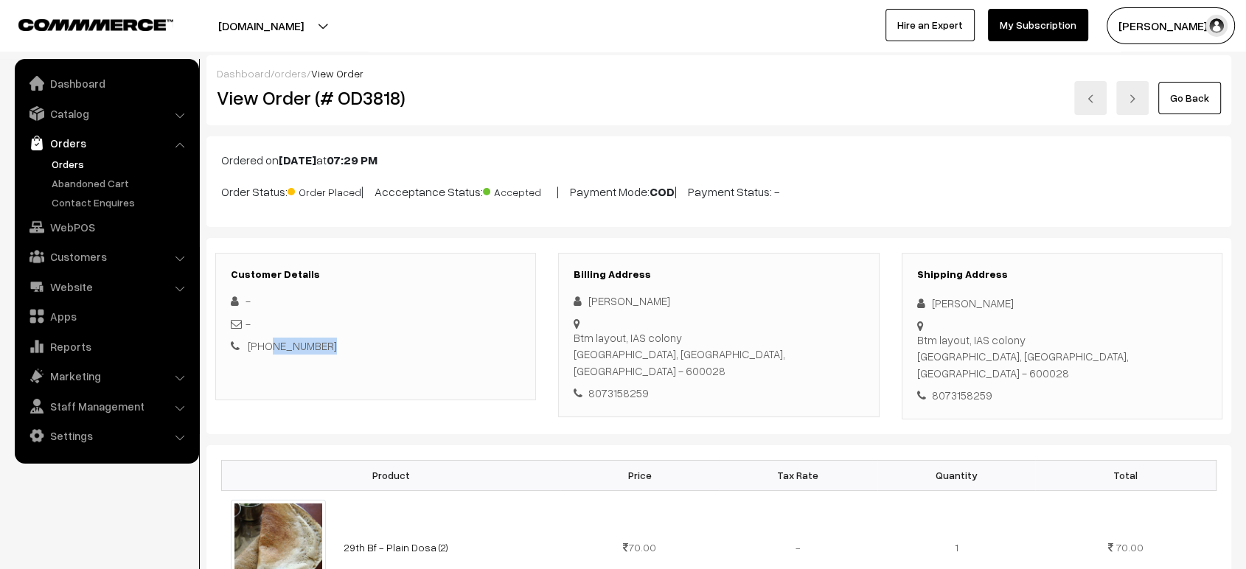
drag, startPoint x: 324, startPoint y: 346, endPoint x: 265, endPoint y: 351, distance: 59.2
click at [265, 351] on div "+91 8073158259" at bounding box center [376, 346] width 290 height 17
copy link "8073158259"
click at [68, 166] on link "Orders" at bounding box center [121, 163] width 146 height 15
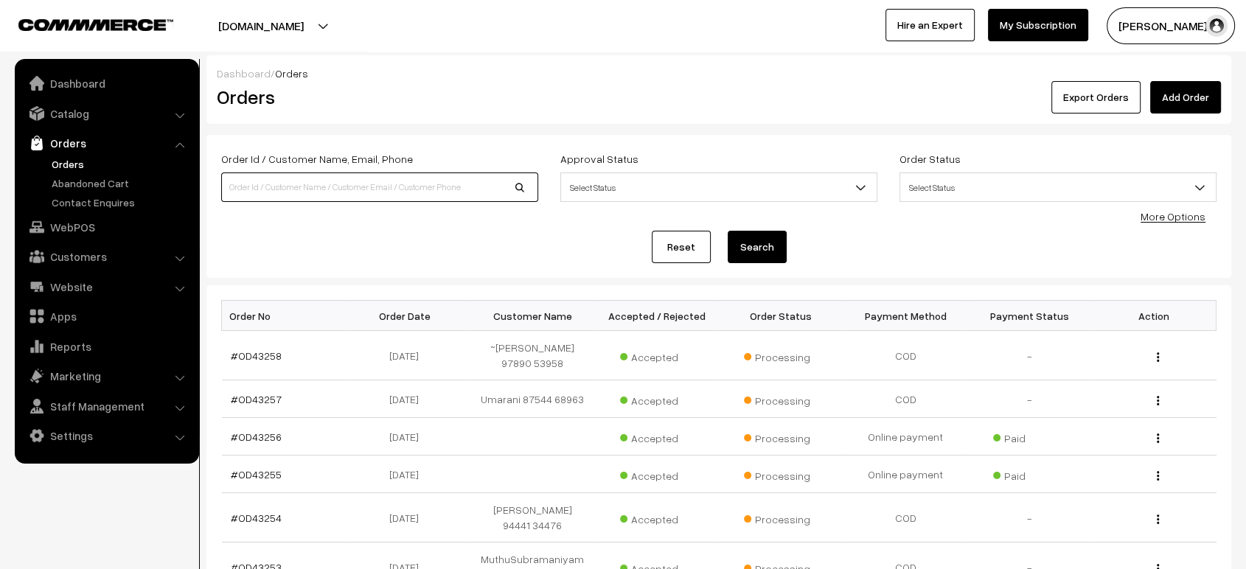
paste input "8073158259"
click at [336, 182] on input "8073158259" at bounding box center [379, 187] width 317 height 29
type input "8073158259"
click at [728, 231] on button "Search" at bounding box center [757, 247] width 59 height 32
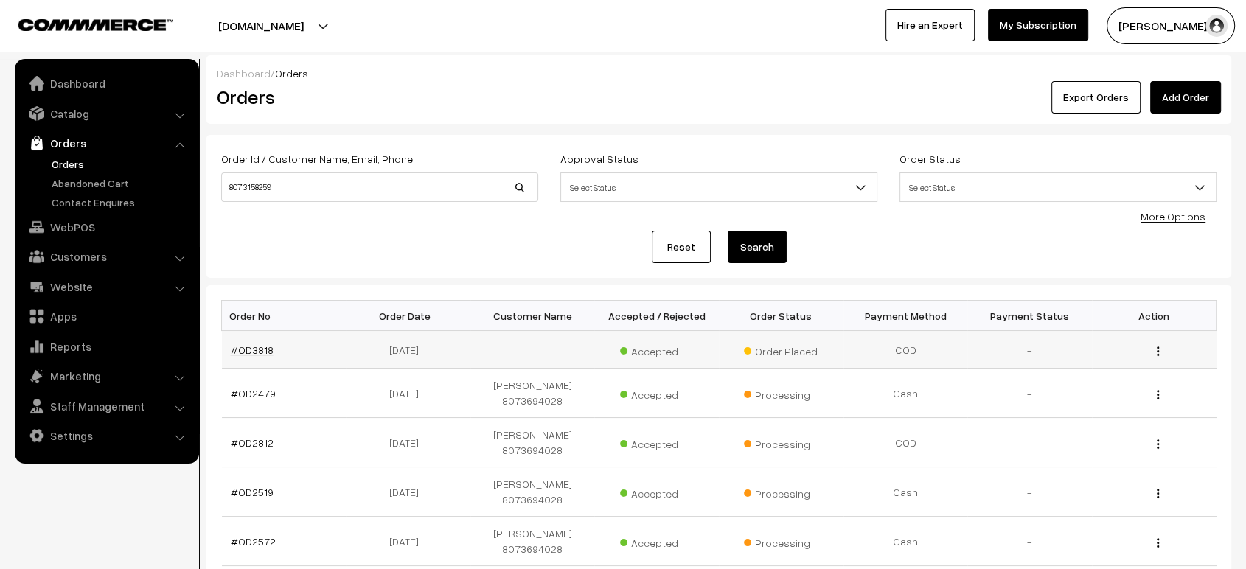
click at [257, 347] on link "#OD3818" at bounding box center [252, 350] width 43 height 13
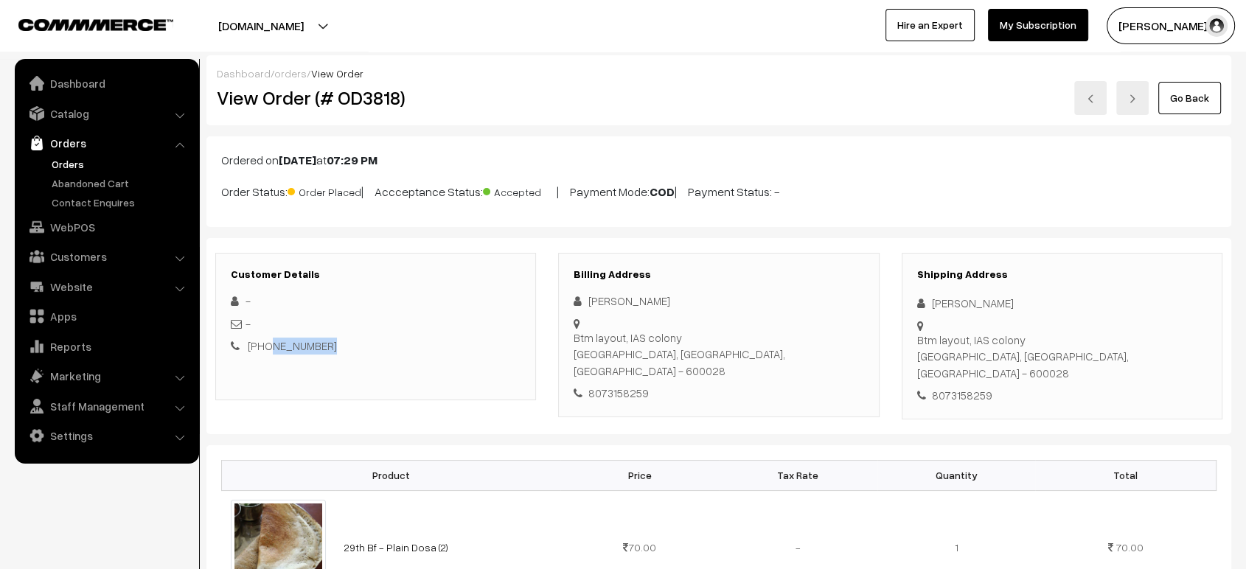
drag, startPoint x: 326, startPoint y: 345, endPoint x: 266, endPoint y: 349, distance: 59.9
click at [266, 349] on div "[PHONE_NUMBER]" at bounding box center [376, 346] width 290 height 17
copy link "8073158259"
click at [65, 159] on link "Orders" at bounding box center [121, 163] width 146 height 15
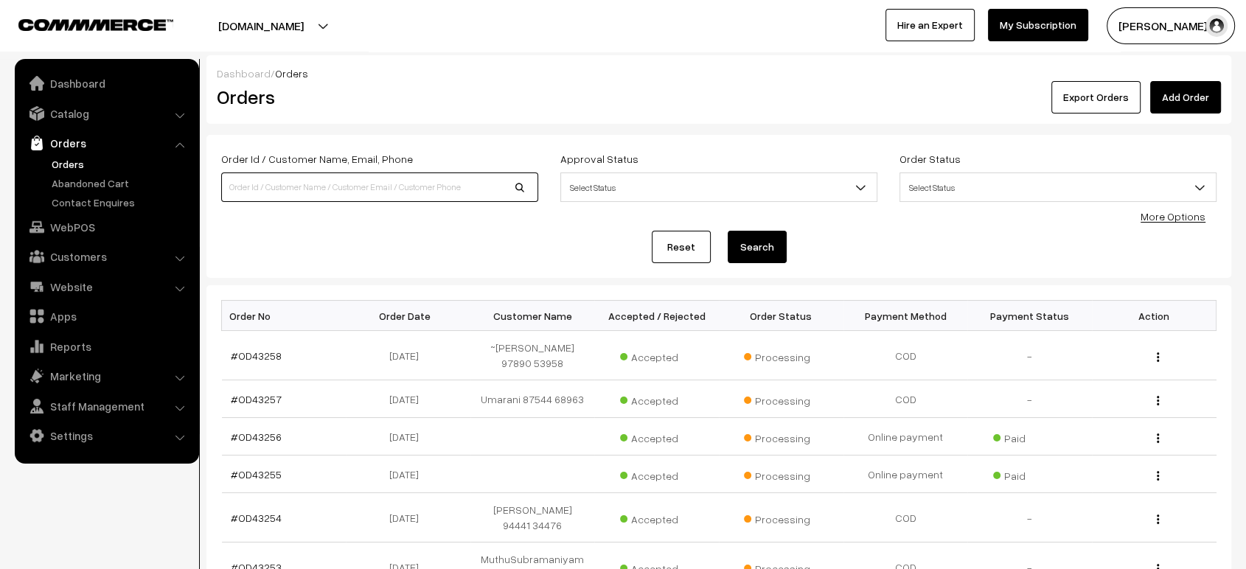
click at [333, 199] on input at bounding box center [379, 187] width 317 height 29
paste input "8073158259"
type input "8073158259"
click at [728, 231] on button "Search" at bounding box center [757, 247] width 59 height 32
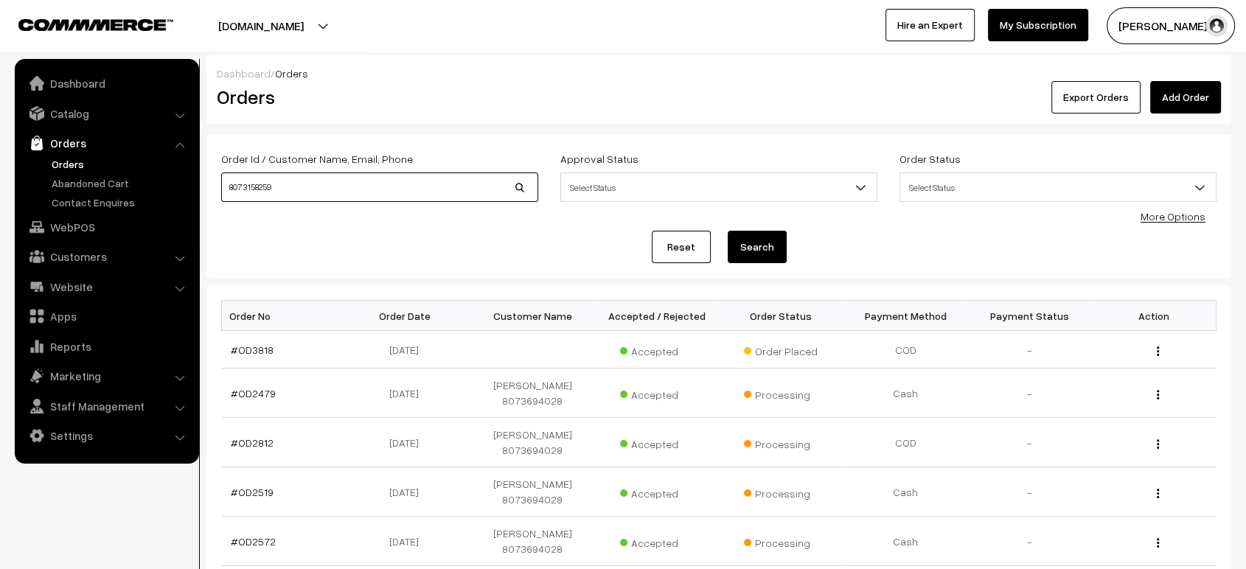
click at [333, 199] on input "8073158259" at bounding box center [379, 187] width 317 height 29
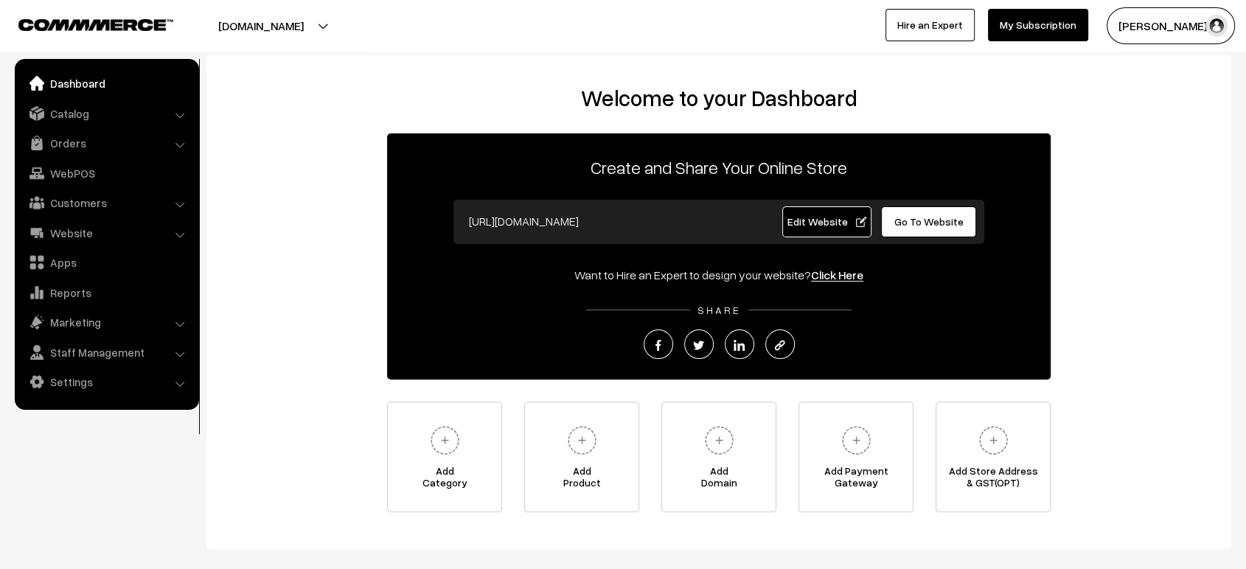
click at [916, 228] on link "Go To Website" at bounding box center [928, 221] width 95 height 31
